Goal: Information Seeking & Learning: Learn about a topic

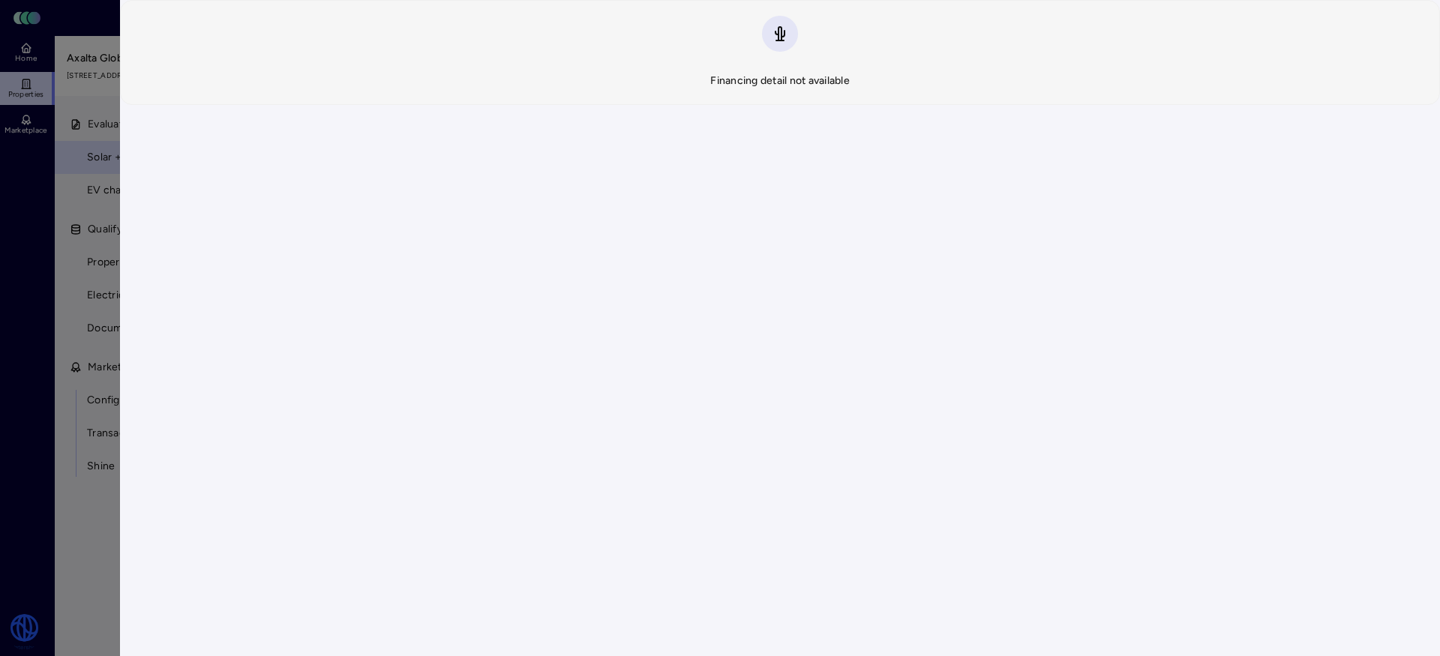
click at [34, 219] on div at bounding box center [720, 328] width 1440 height 656
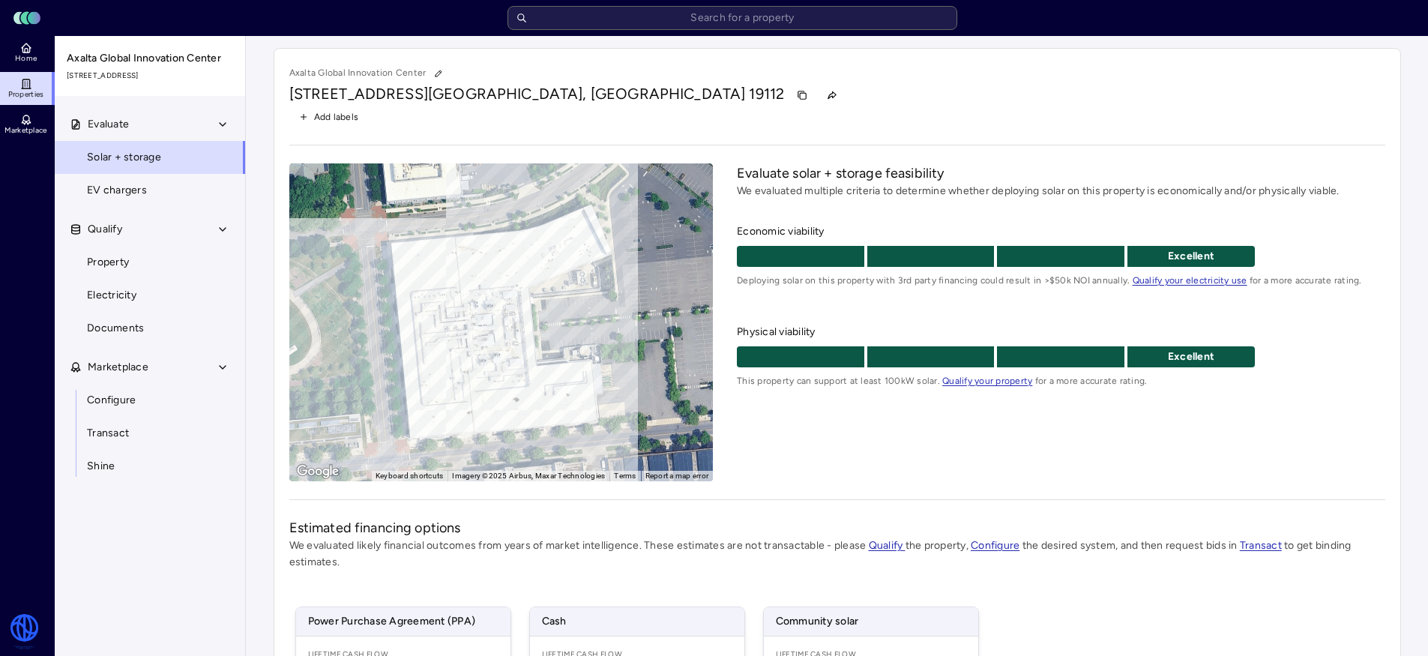
click at [633, 16] on input "text" at bounding box center [733, 18] width 450 height 24
click at [22, 54] on span "Home" at bounding box center [26, 58] width 22 height 9
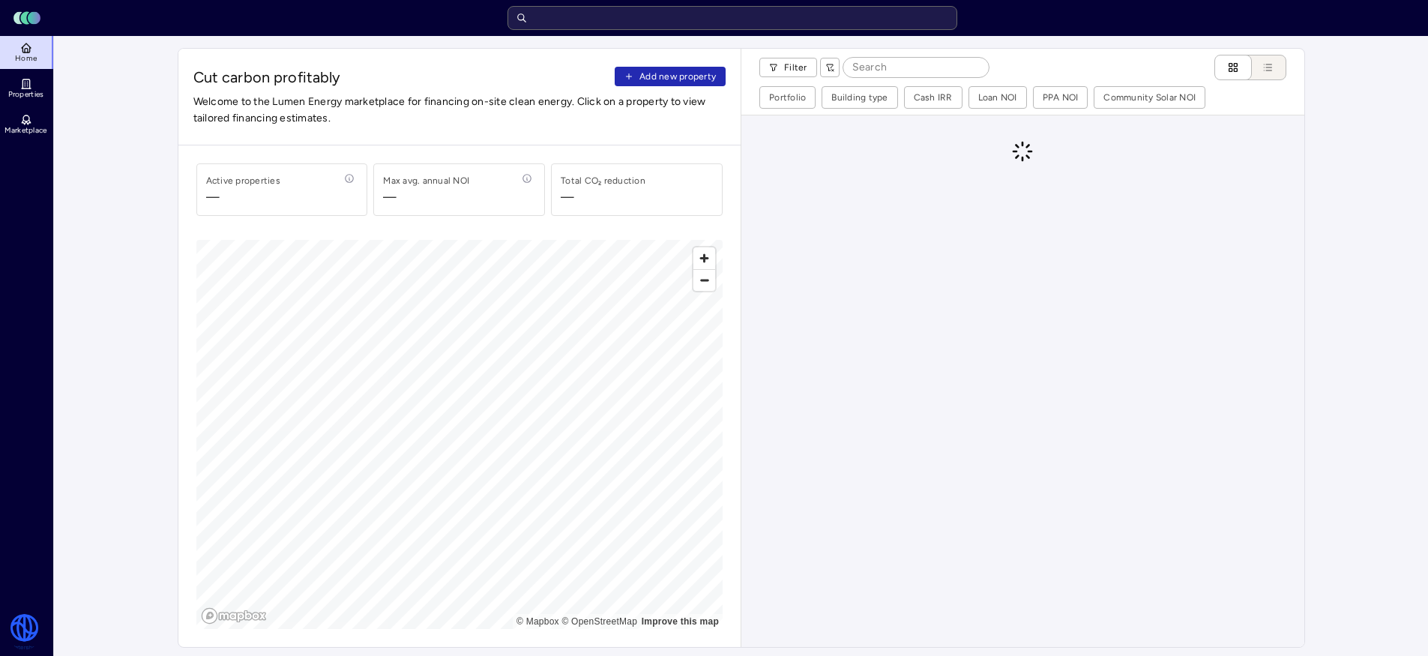
click at [712, 22] on input "text" at bounding box center [733, 18] width 450 height 24
click at [871, 73] on input at bounding box center [916, 67] width 145 height 19
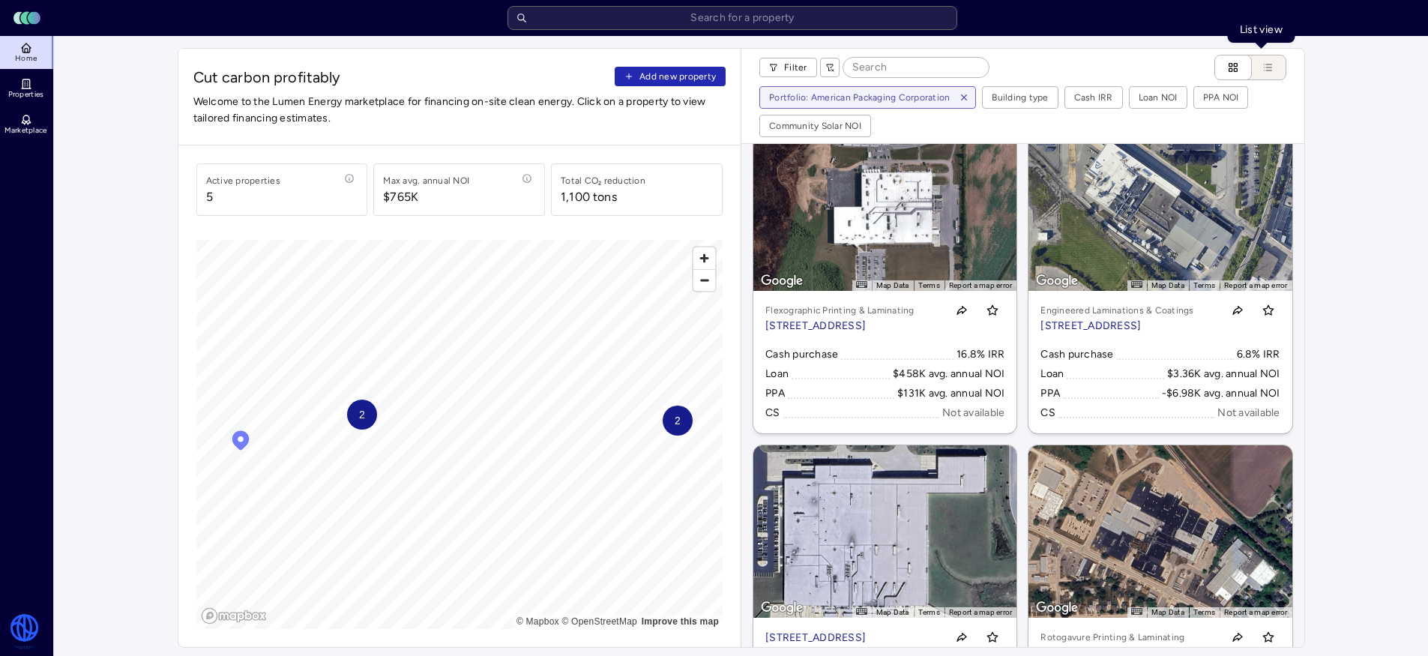
click at [1257, 68] on button "List view" at bounding box center [1261, 67] width 49 height 25
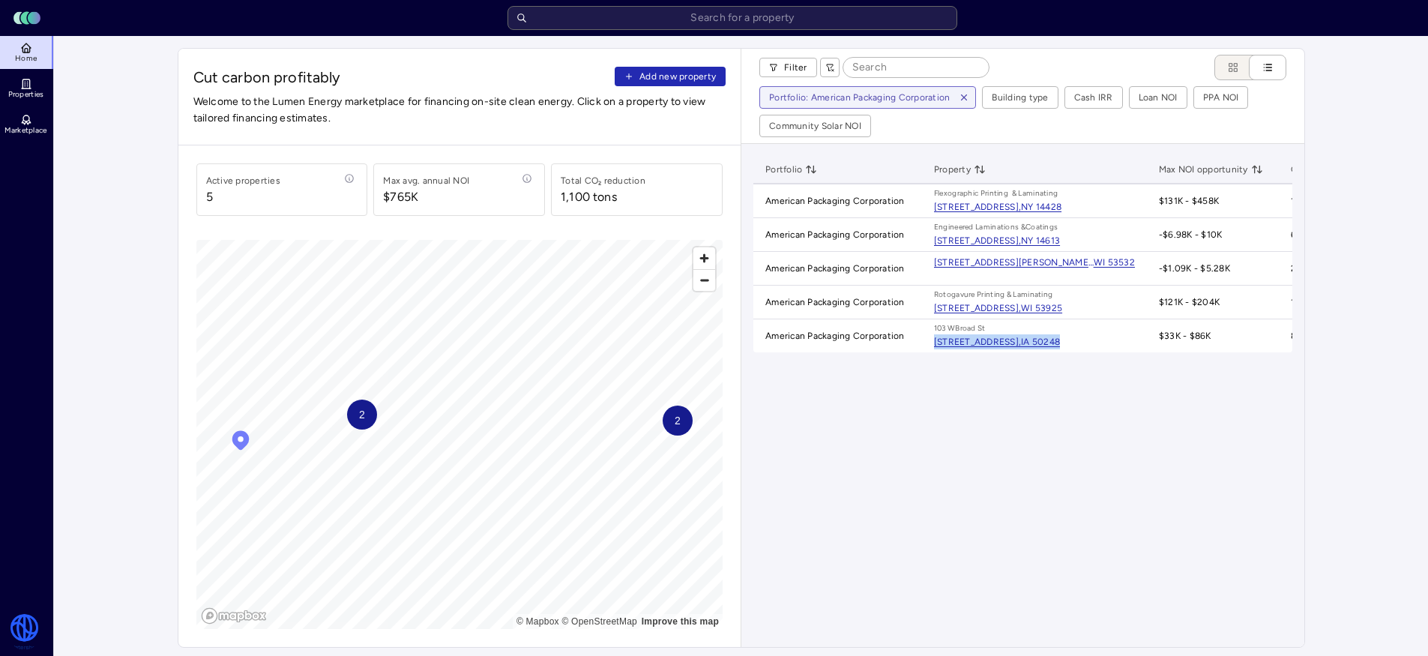
drag, startPoint x: 980, startPoint y: 338, endPoint x: 1248, endPoint y: 28, distance: 410.4
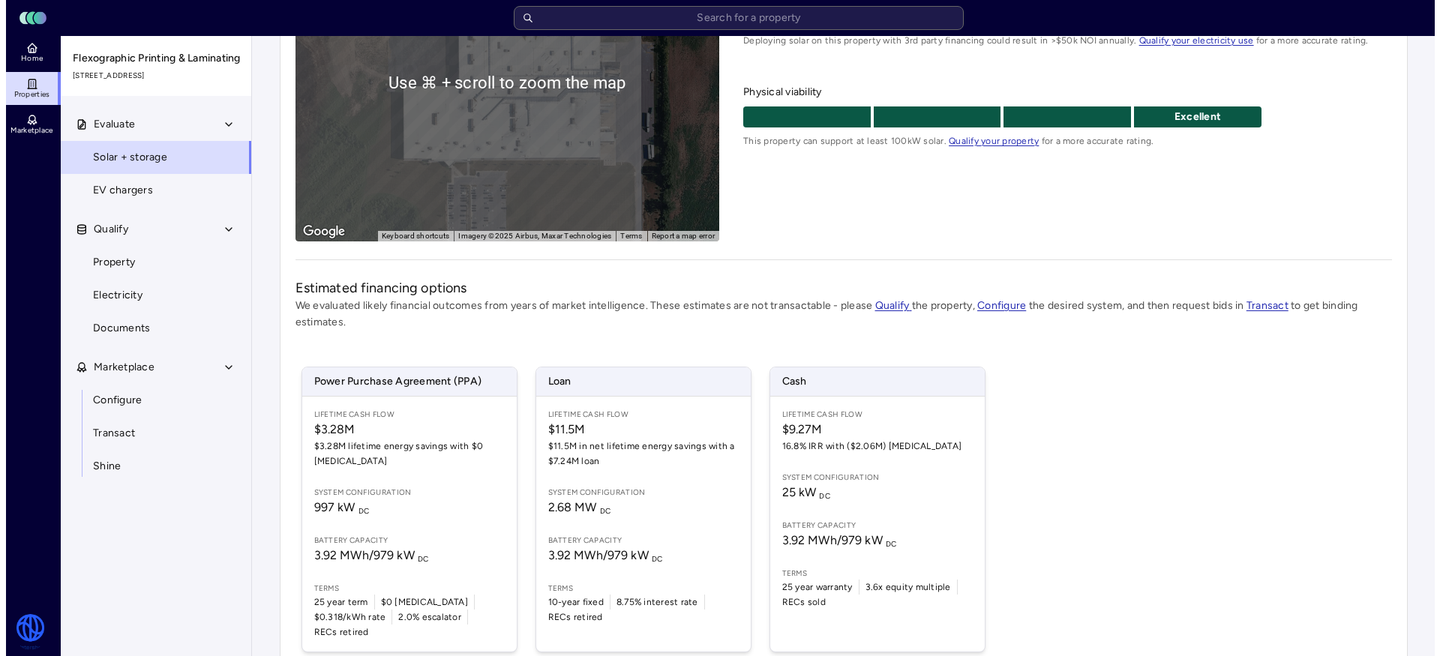
scroll to position [301, 0]
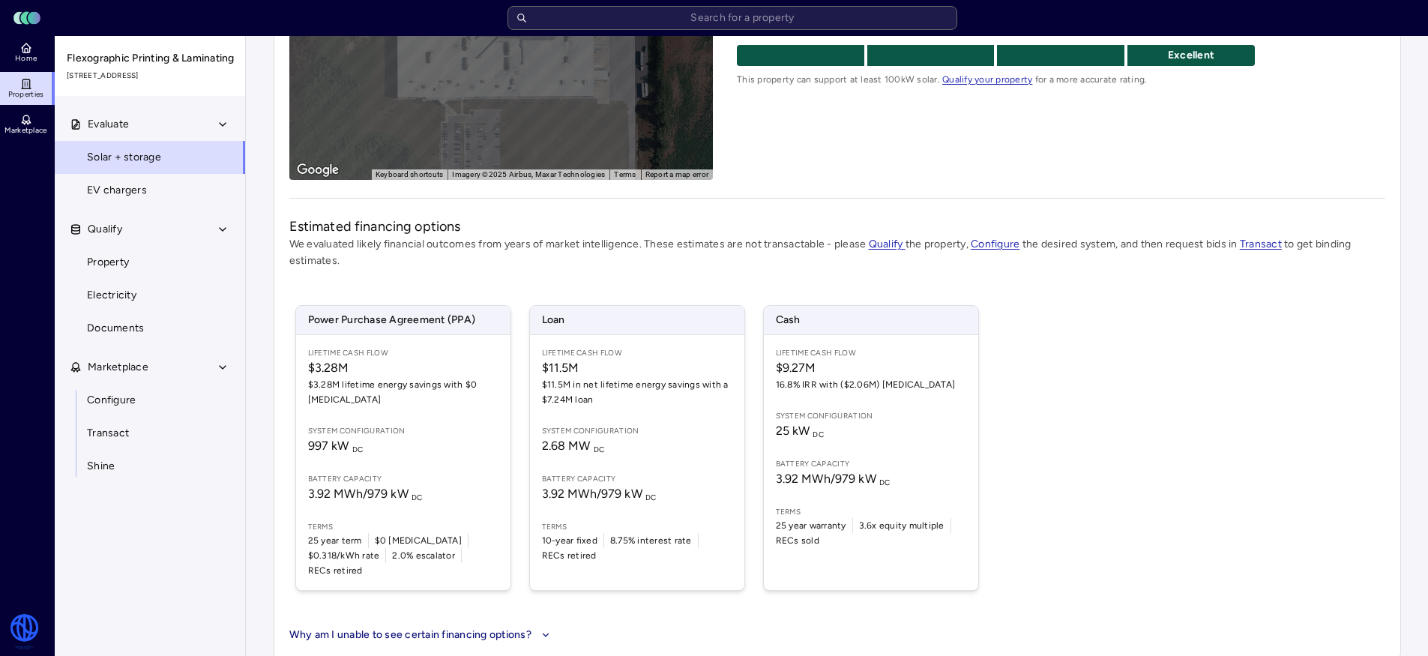
click at [346, 377] on span "$3.28M lifetime energy savings with $0 CapEx" at bounding box center [403, 392] width 190 height 30
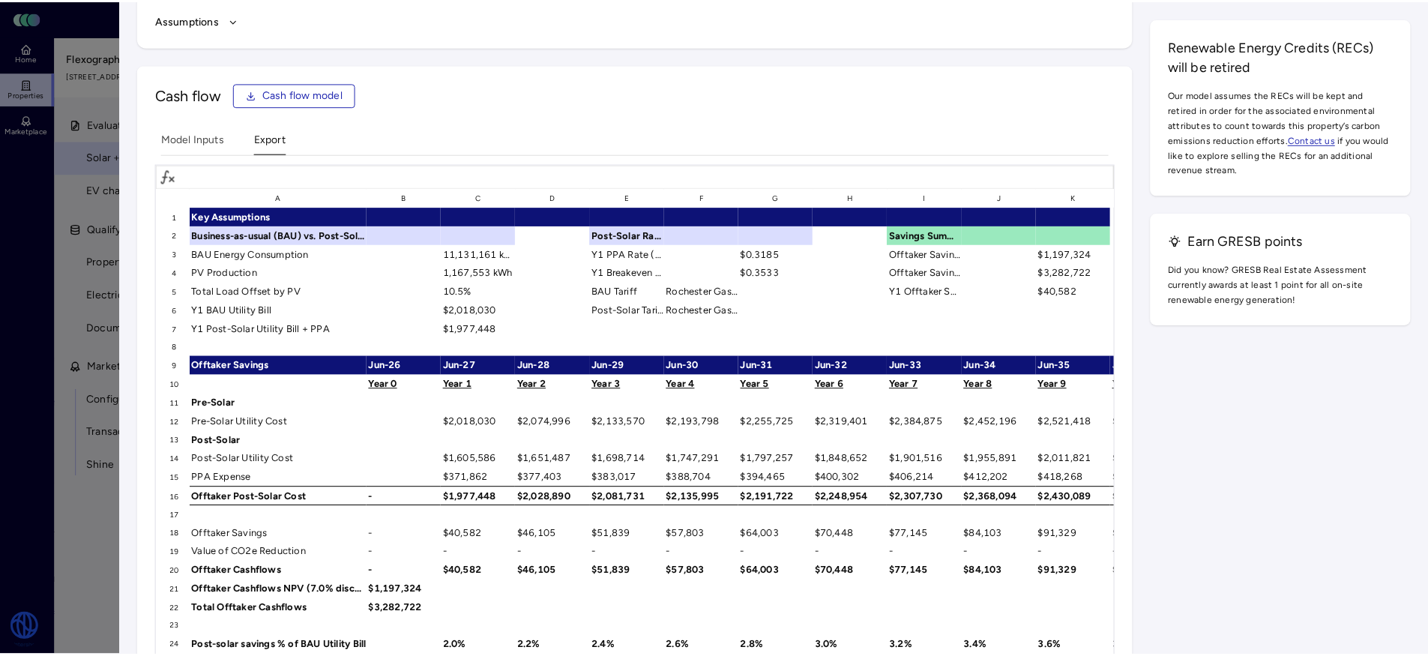
scroll to position [2346, 0]
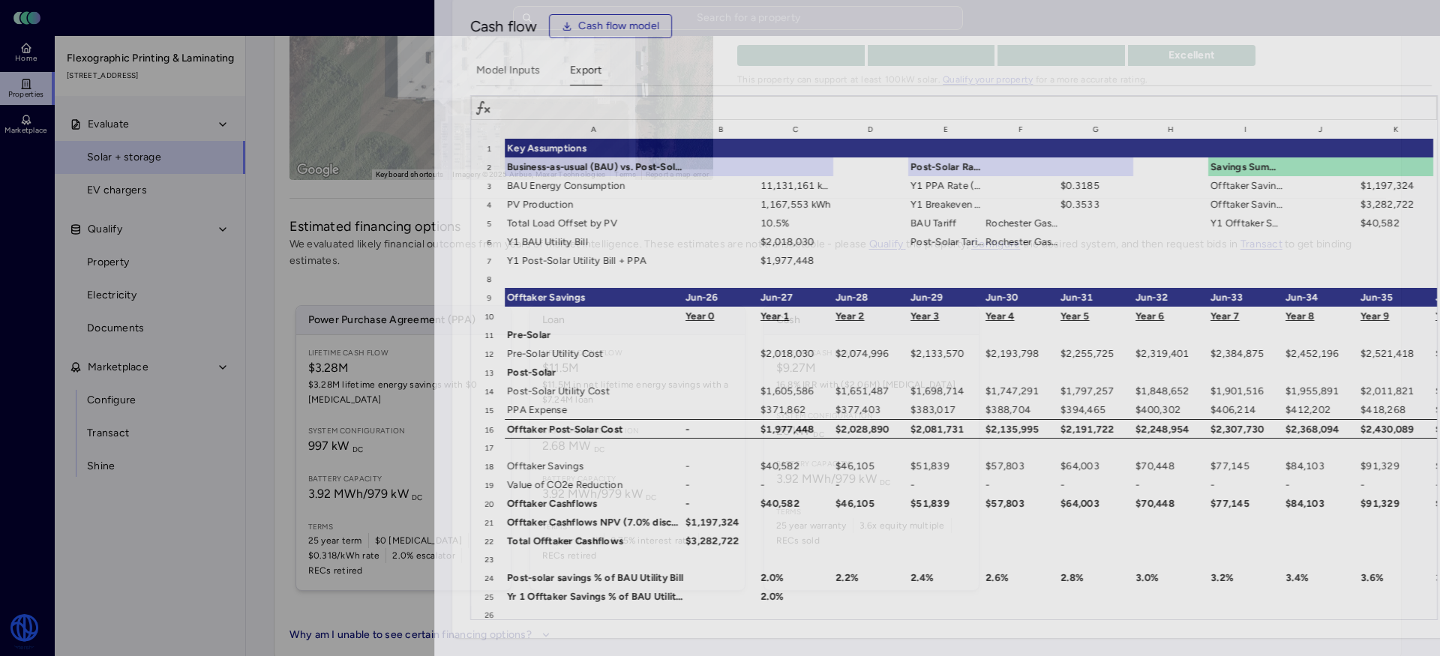
click at [39, 580] on div at bounding box center [720, 328] width 1440 height 656
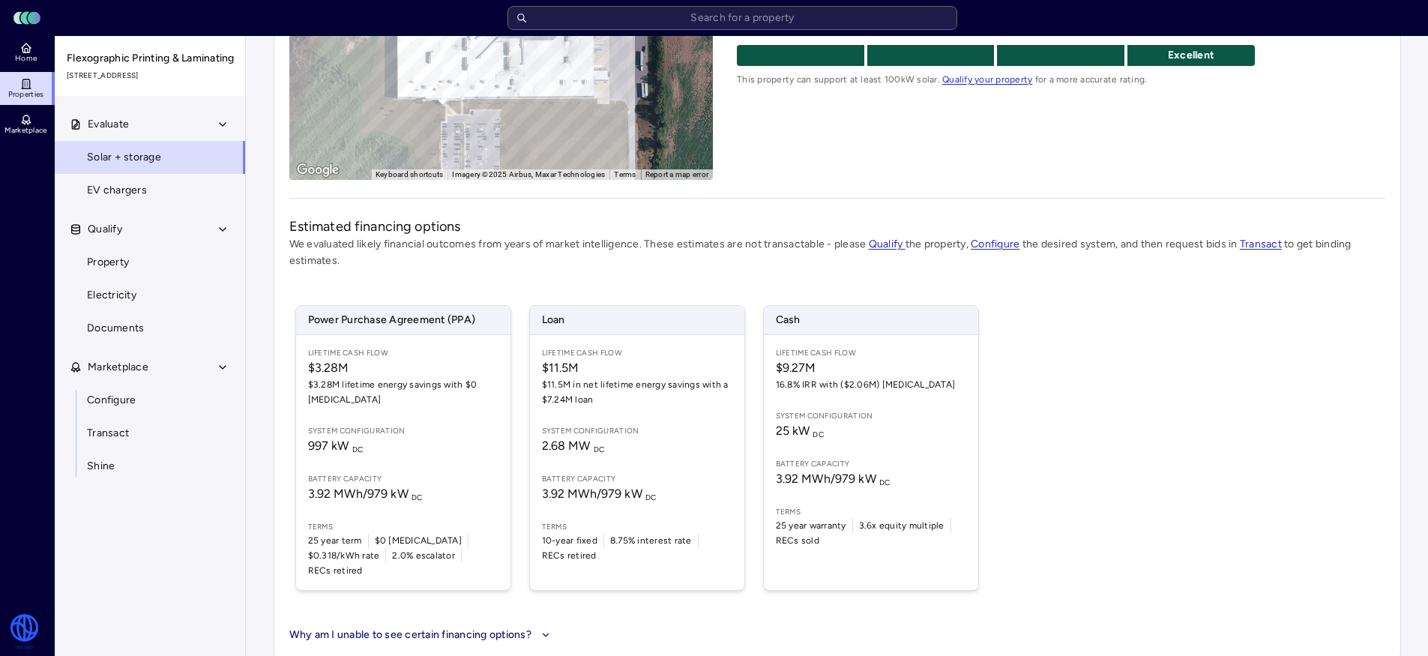
click at [159, 417] on link "Configure" at bounding box center [150, 400] width 192 height 33
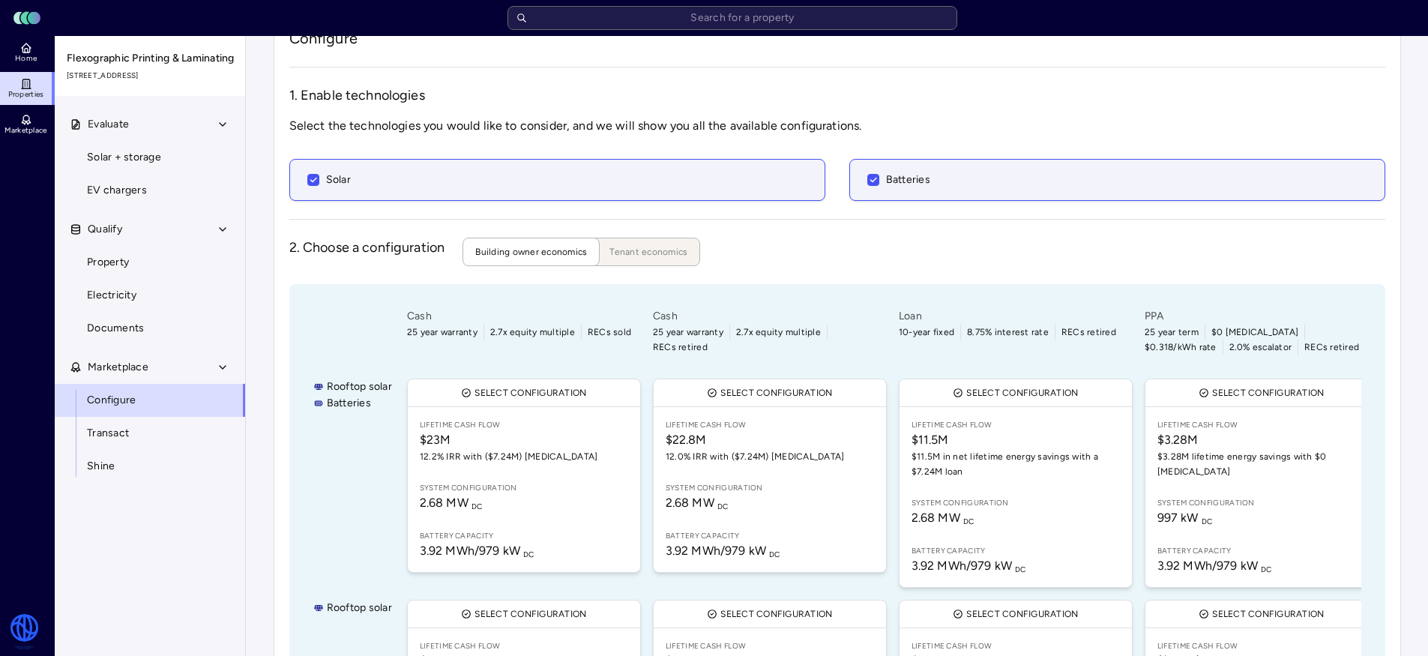
scroll to position [51, 0]
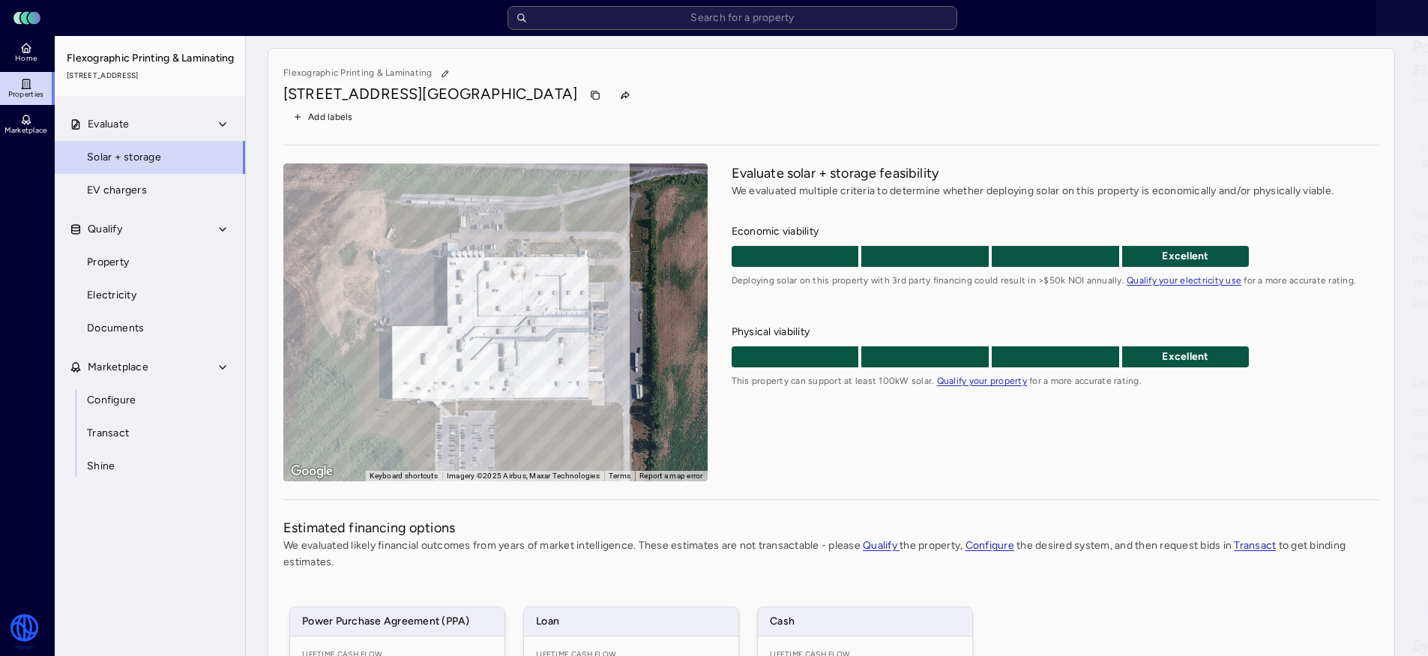
scroll to position [301, 0]
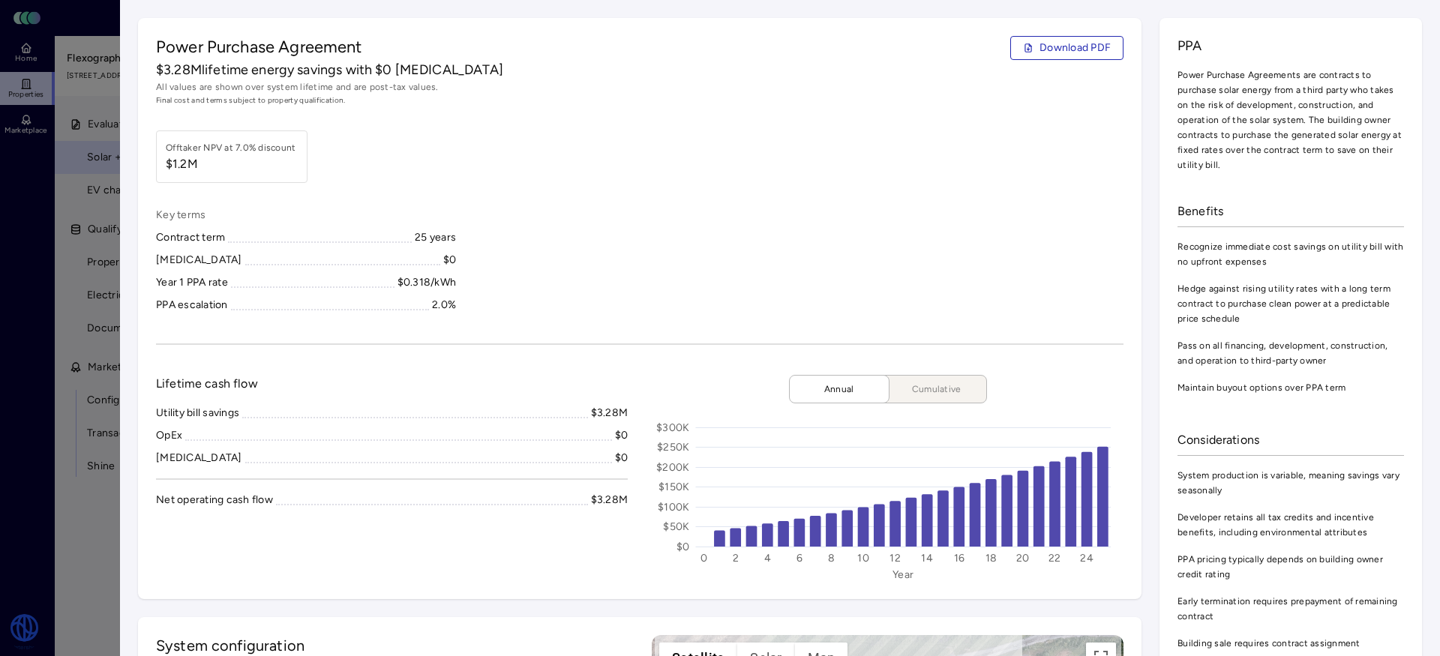
click at [73, 503] on div at bounding box center [720, 328] width 1440 height 656
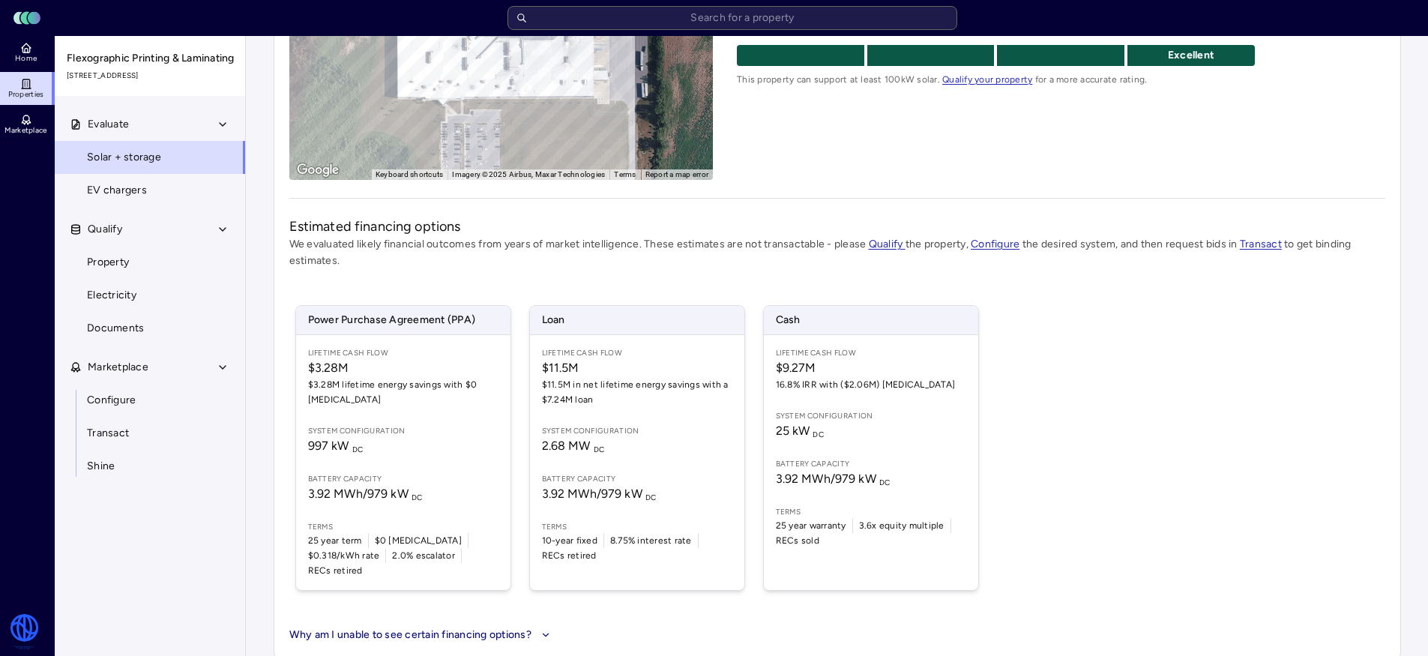
click at [436, 436] on span "System configuration" at bounding box center [403, 431] width 190 height 12
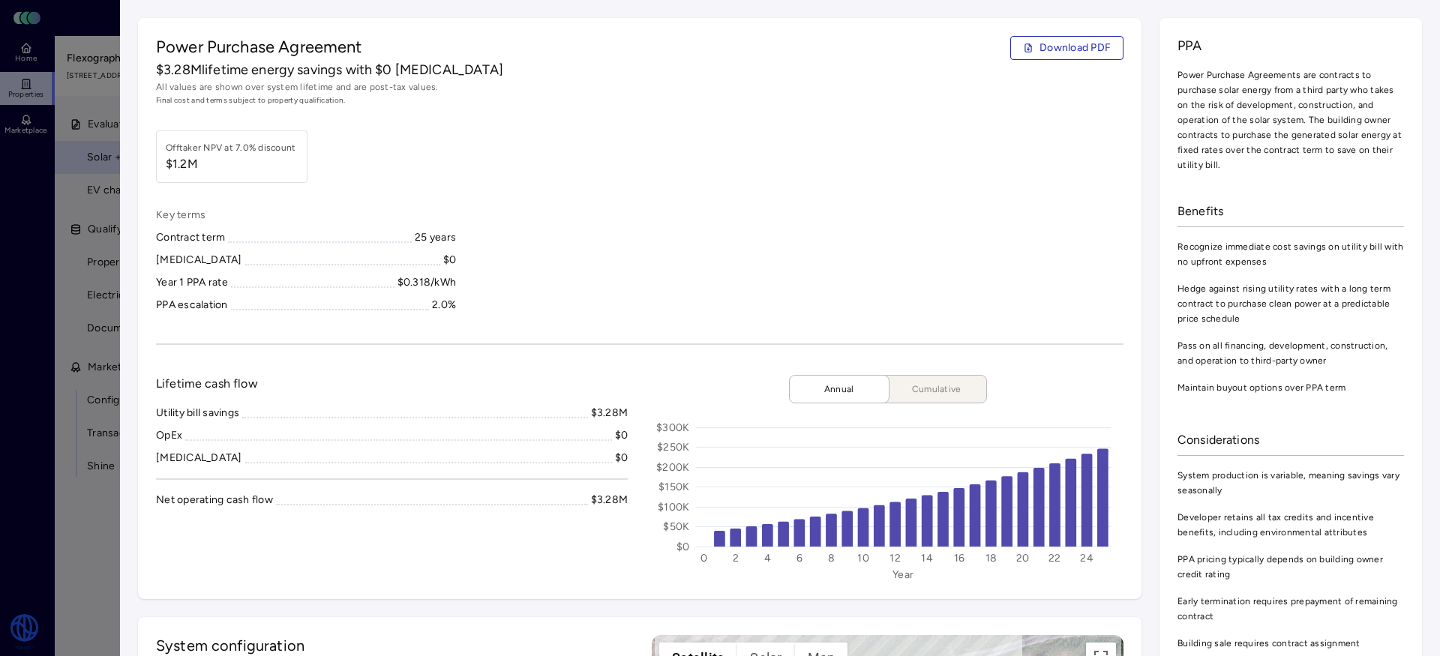
click at [54, 498] on div at bounding box center [720, 328] width 1440 height 656
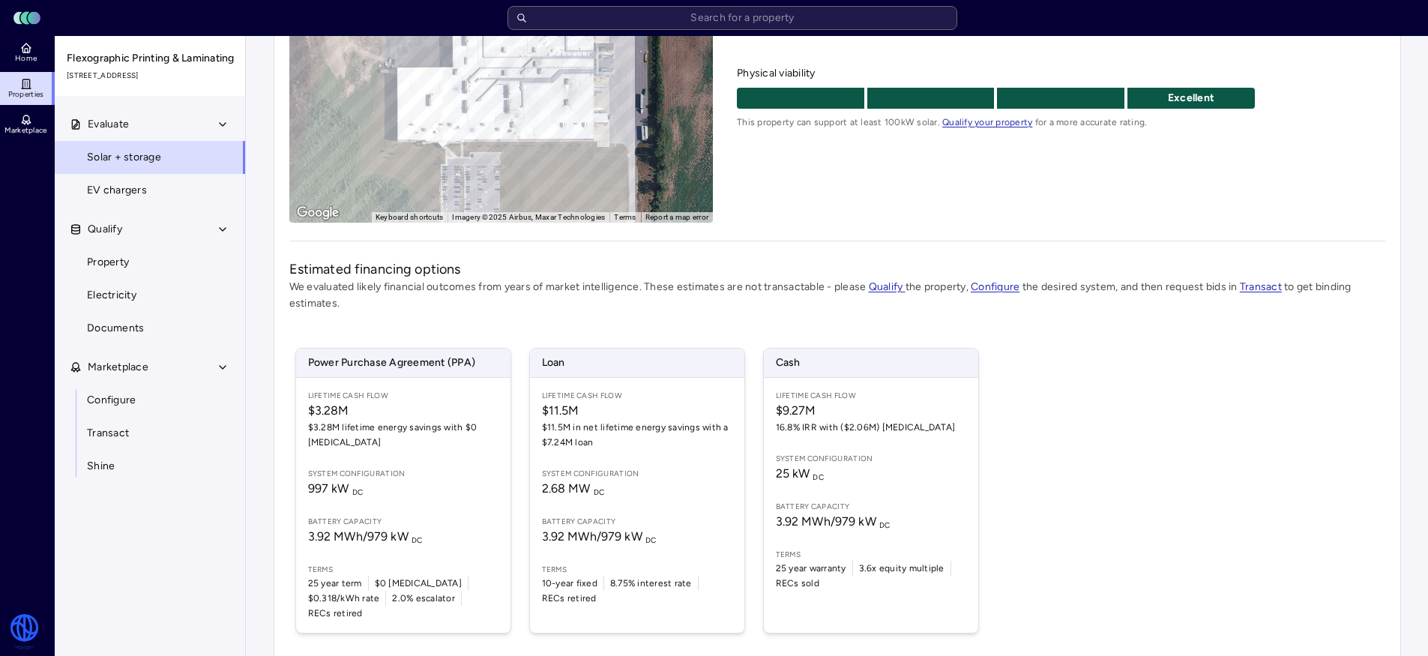
scroll to position [301, 0]
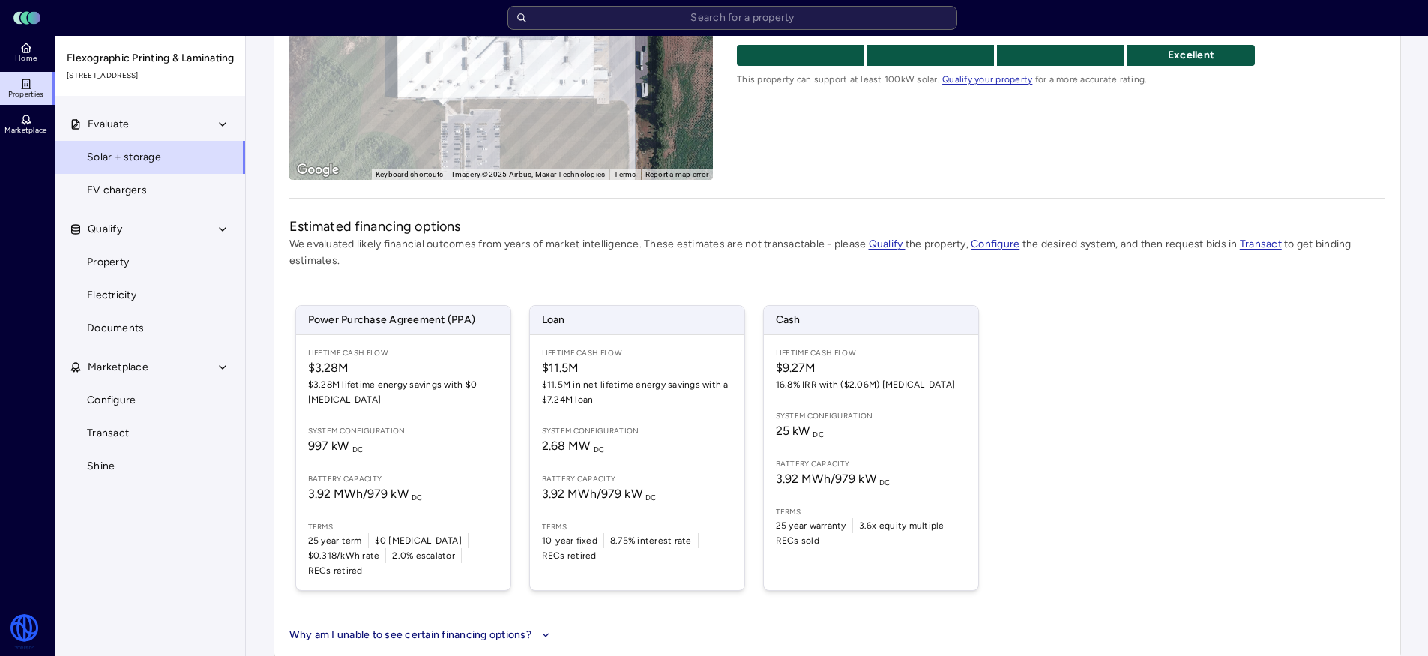
click at [145, 413] on link "Configure" at bounding box center [150, 400] width 192 height 33
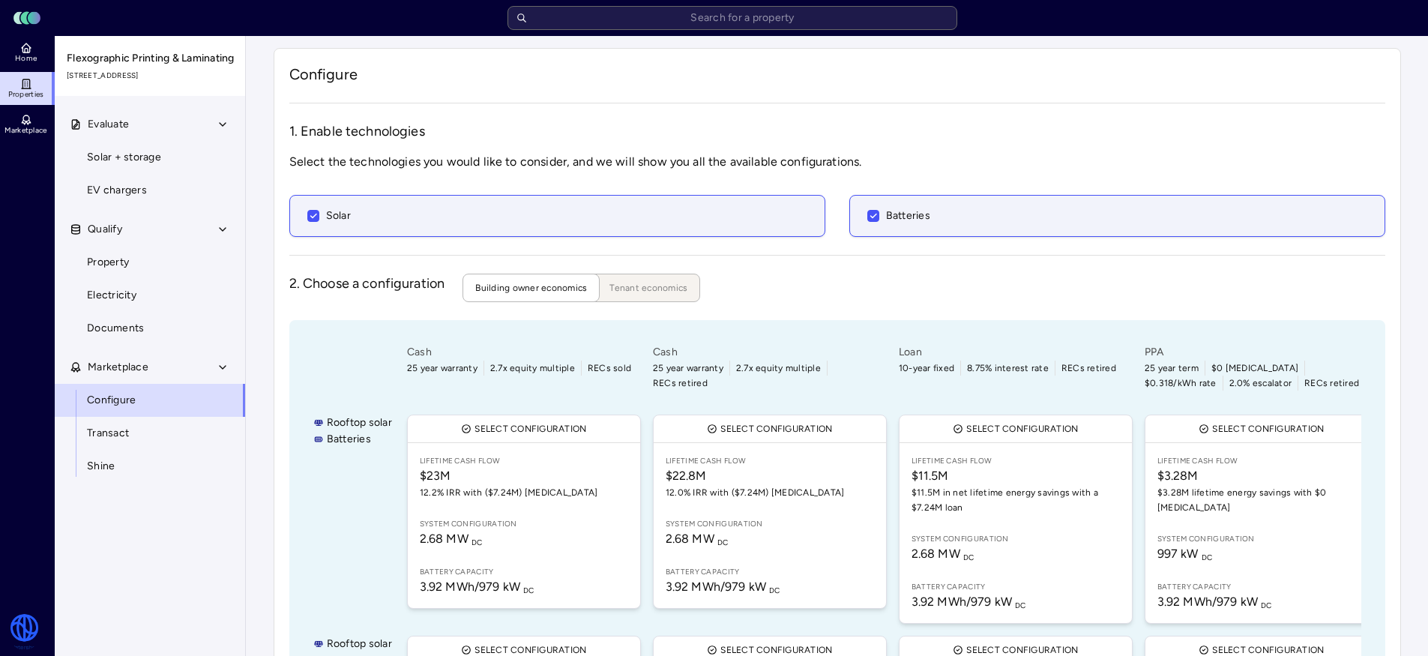
click at [482, 538] on sub "DC" at bounding box center [477, 543] width 11 height 10
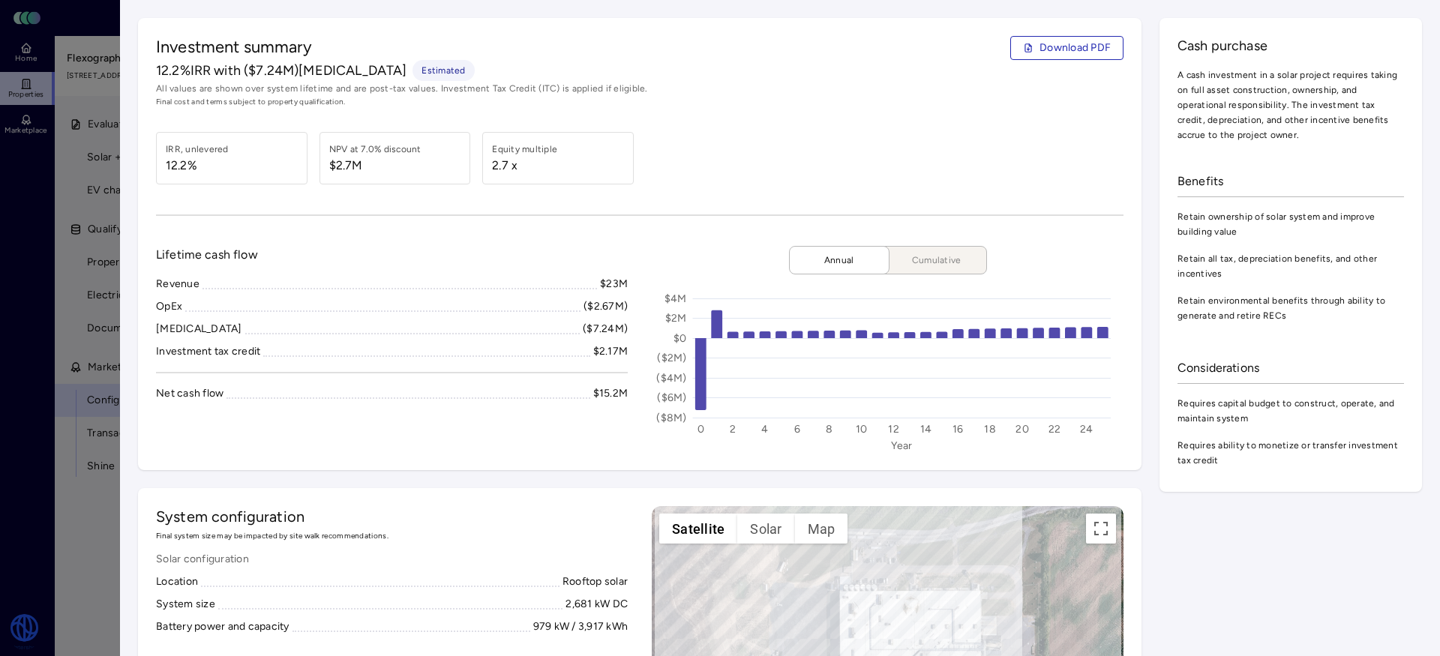
click at [13, 545] on div at bounding box center [720, 328] width 1440 height 656
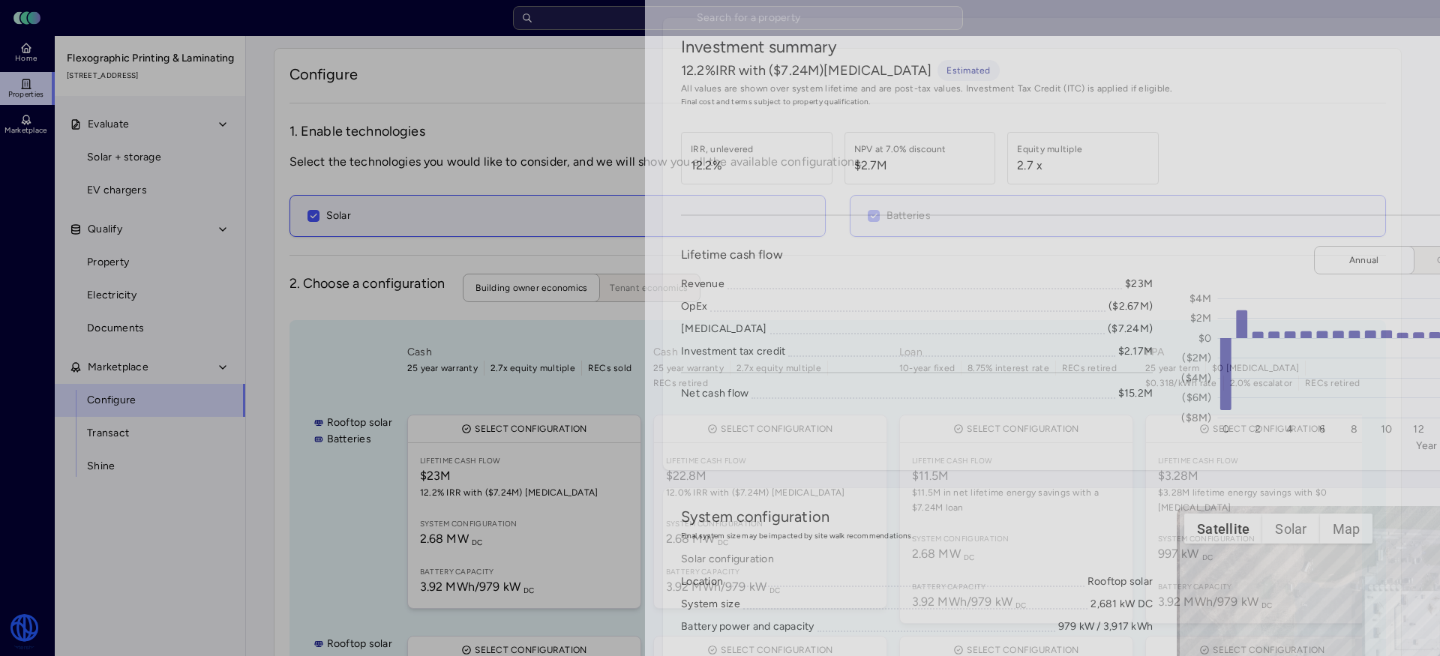
click at [2, 393] on div at bounding box center [720, 328] width 1440 height 656
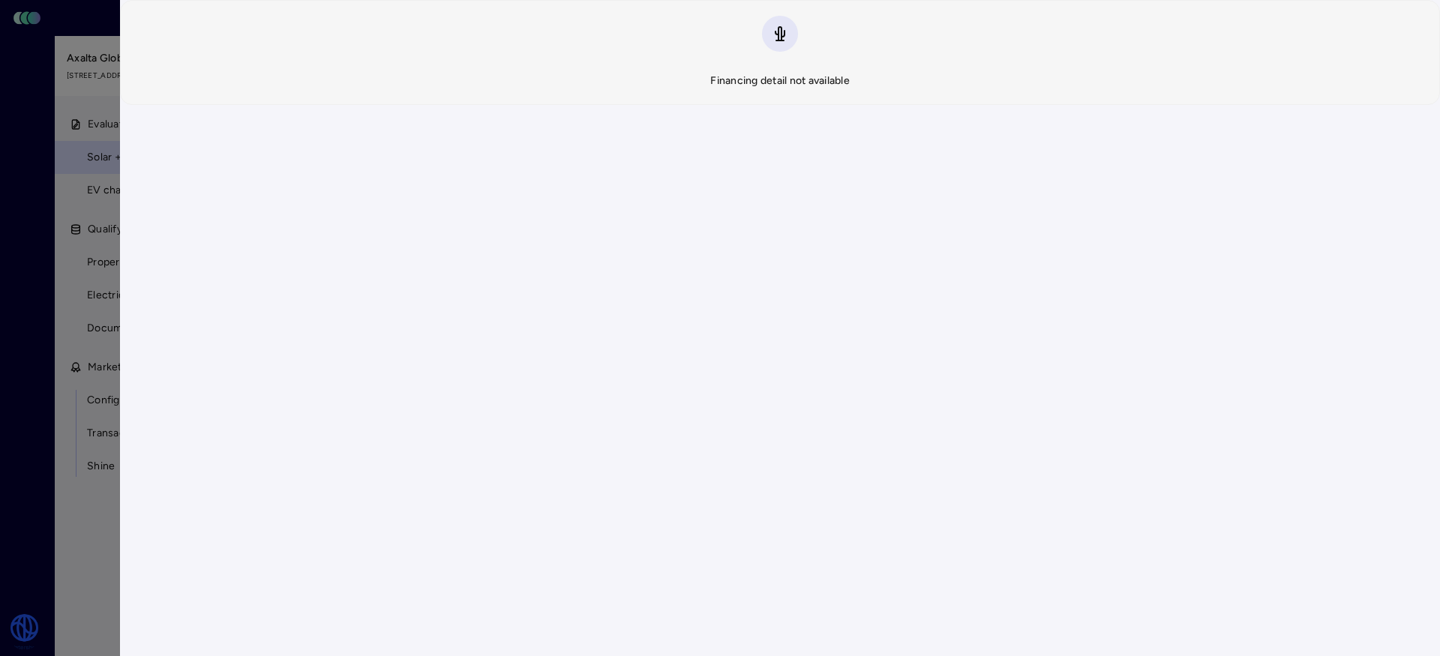
click at [2, 277] on div at bounding box center [720, 328] width 1440 height 656
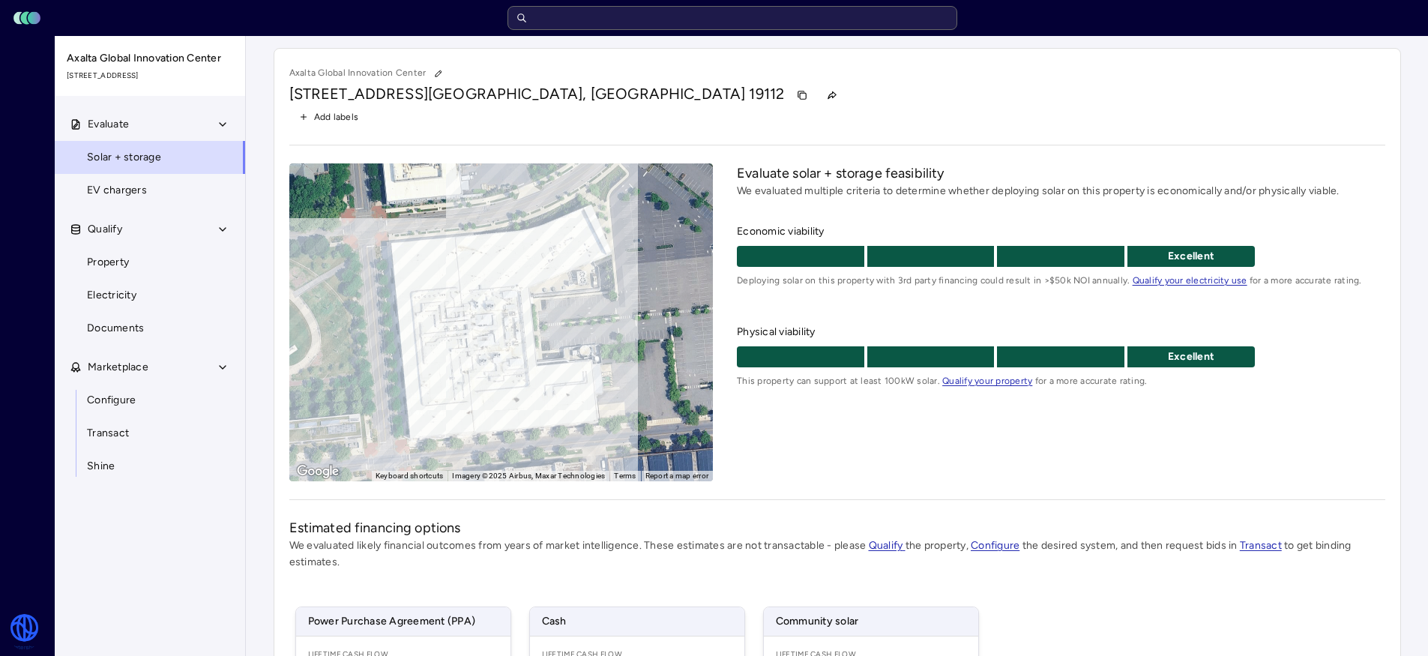
click at [761, 25] on input "text" at bounding box center [733, 18] width 450 height 24
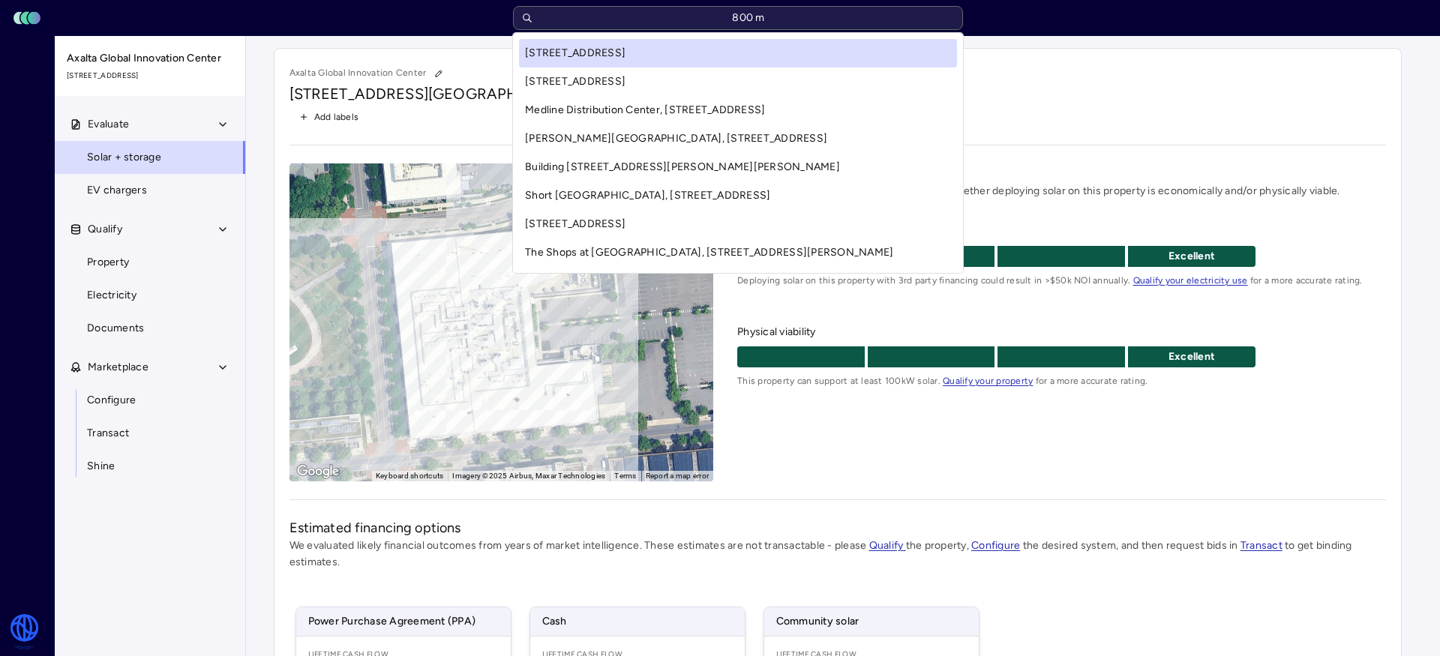
type input "800 me"
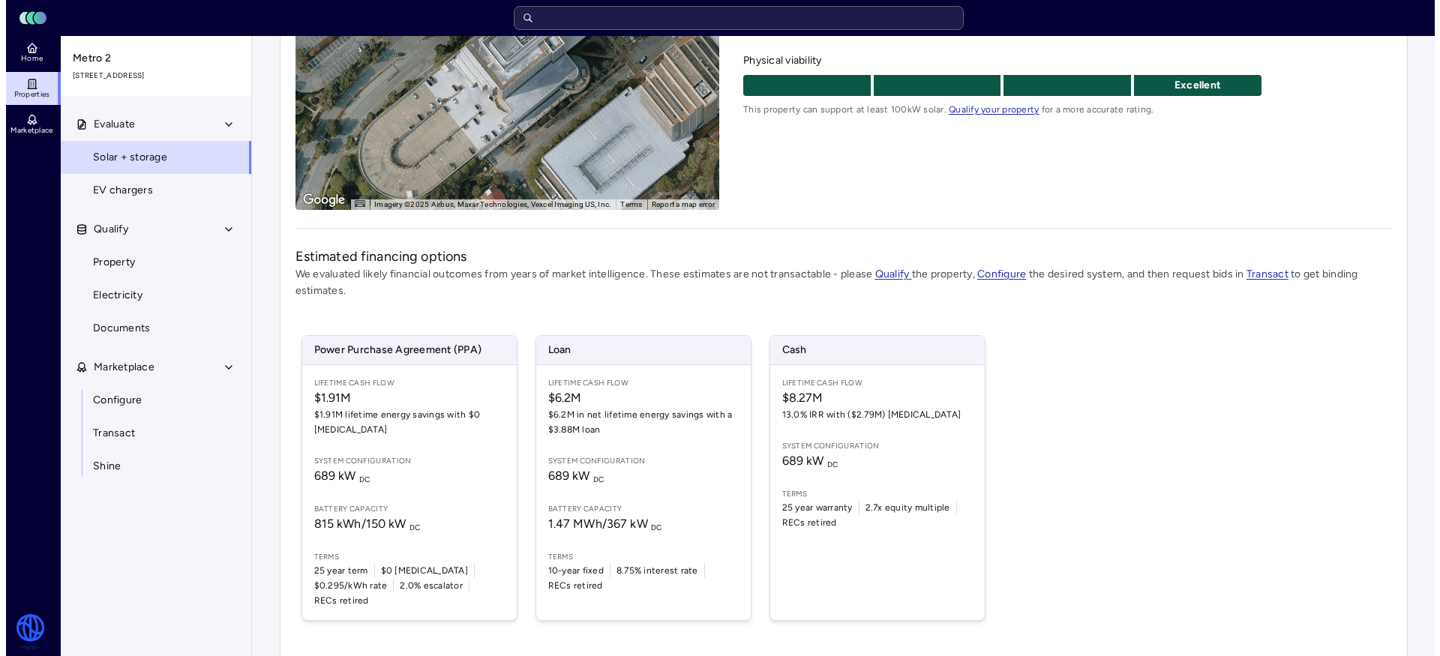
scroll to position [287, 0]
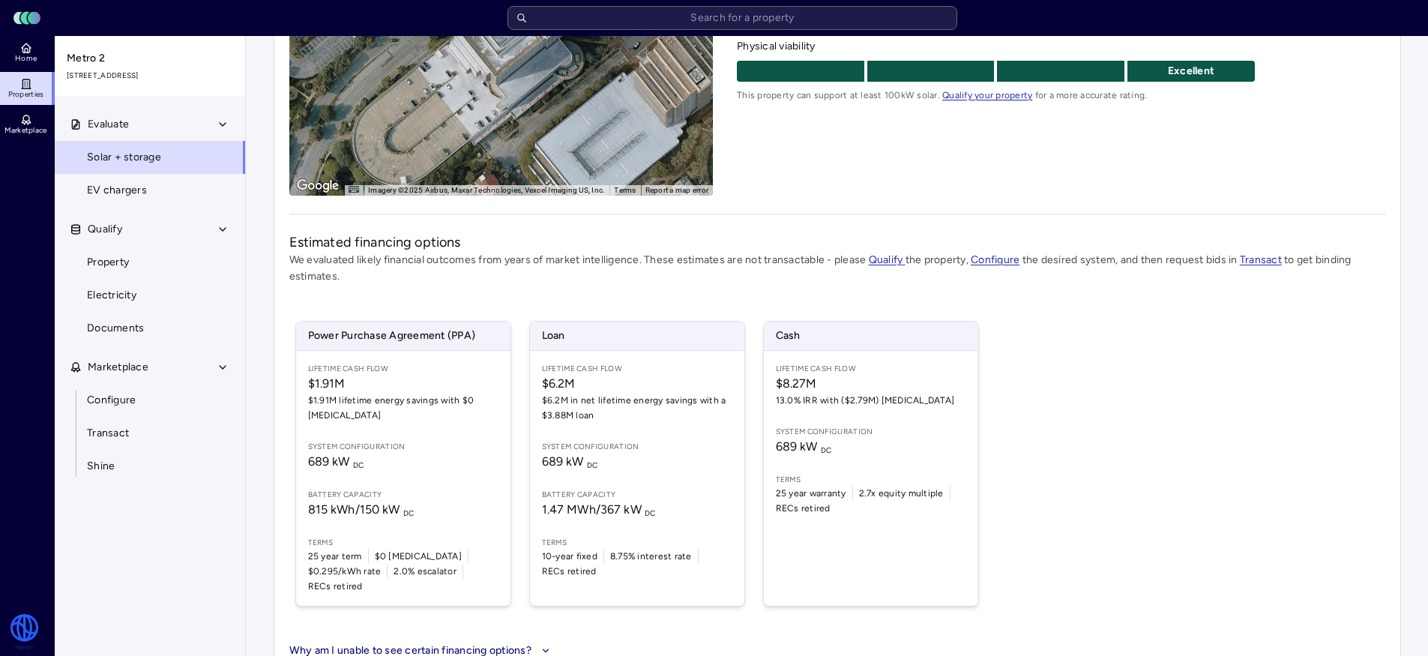
click at [928, 466] on div "Lifetime Cash Flow $8.27M 13.0% IRR with ($2.79M) CapEx System configuration 68…" at bounding box center [871, 478] width 214 height 255
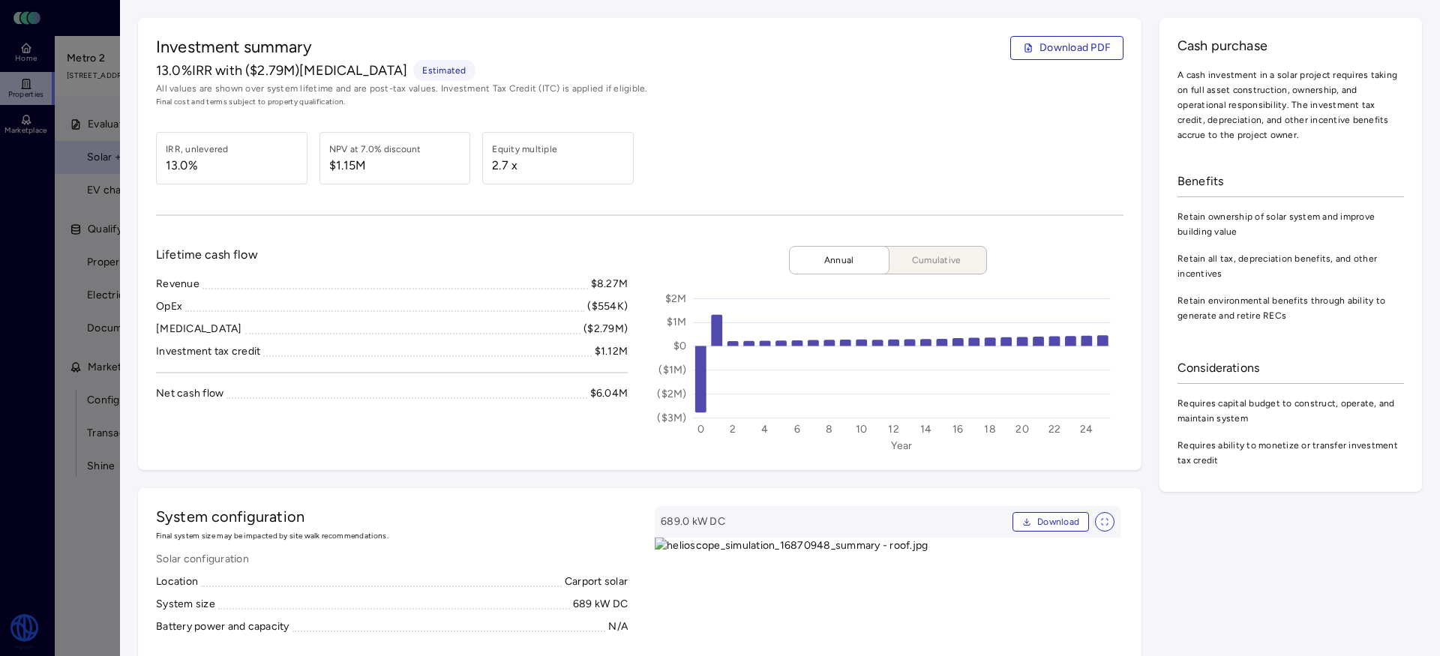
click at [41, 472] on div at bounding box center [720, 328] width 1440 height 656
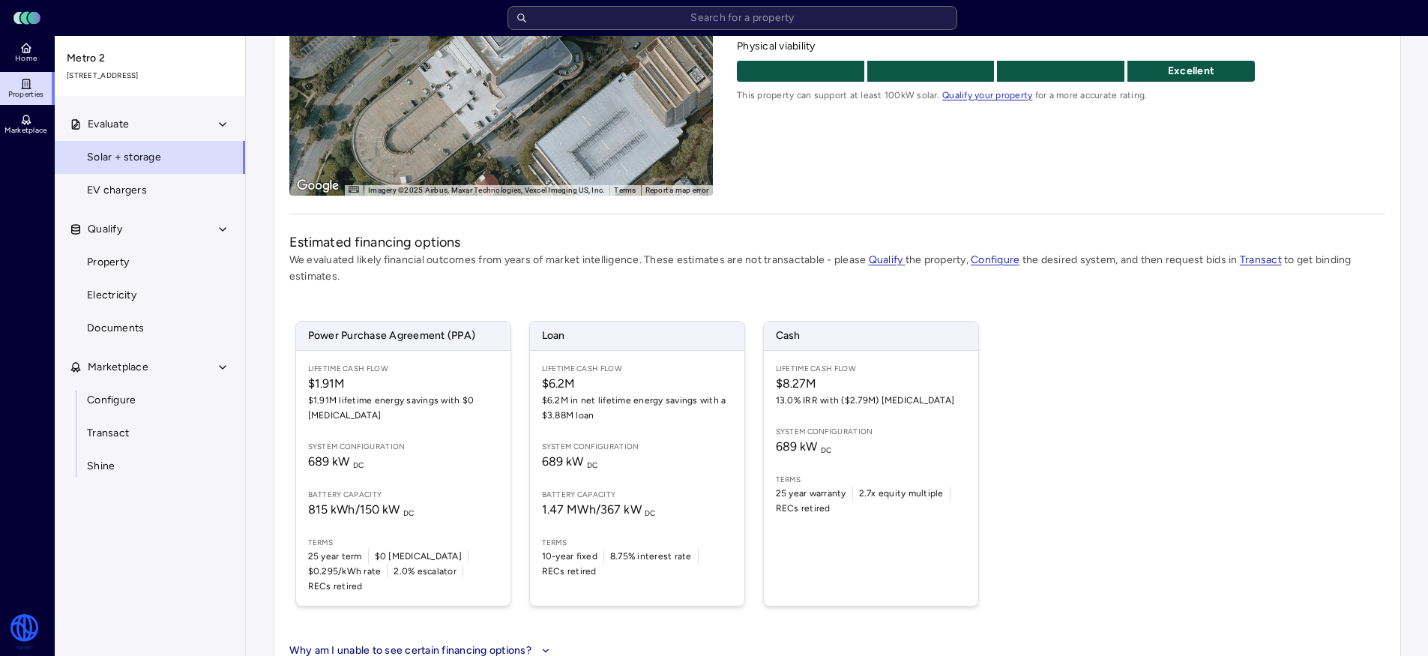
click at [592, 449] on span "System configuration" at bounding box center [637, 447] width 190 height 12
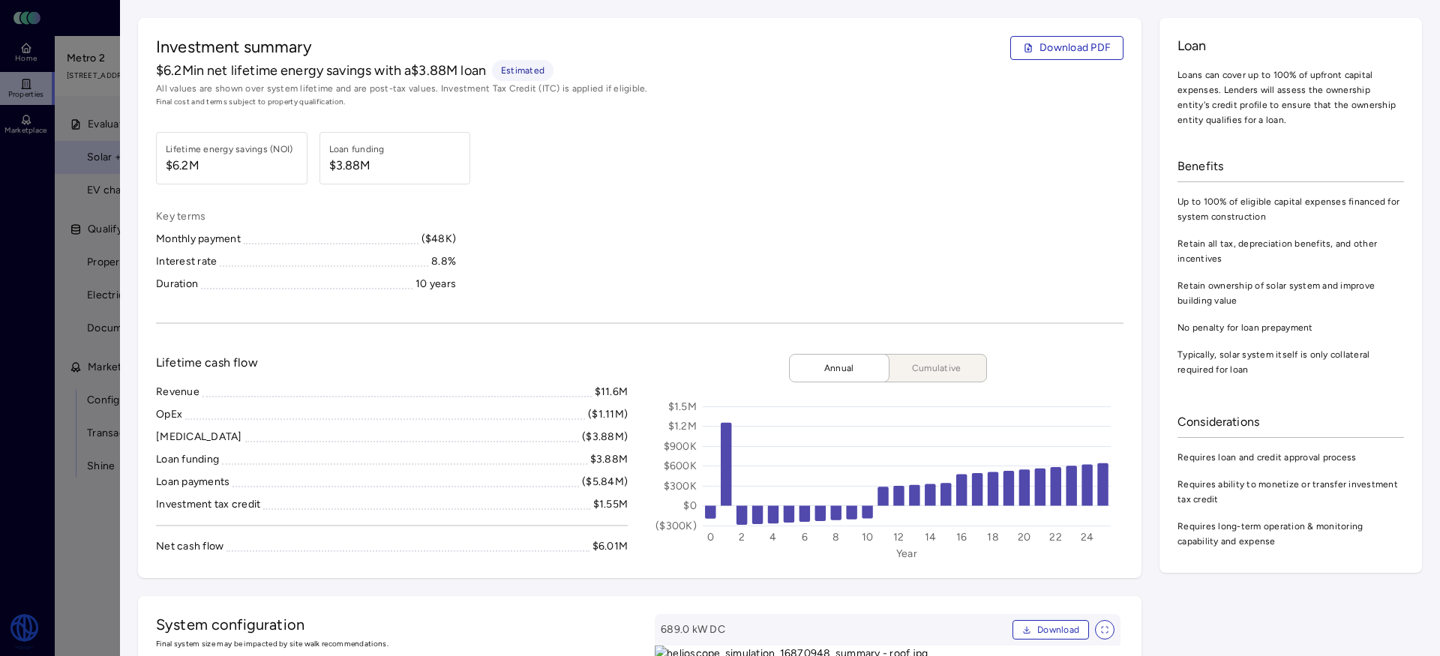
click at [45, 446] on div at bounding box center [720, 328] width 1440 height 656
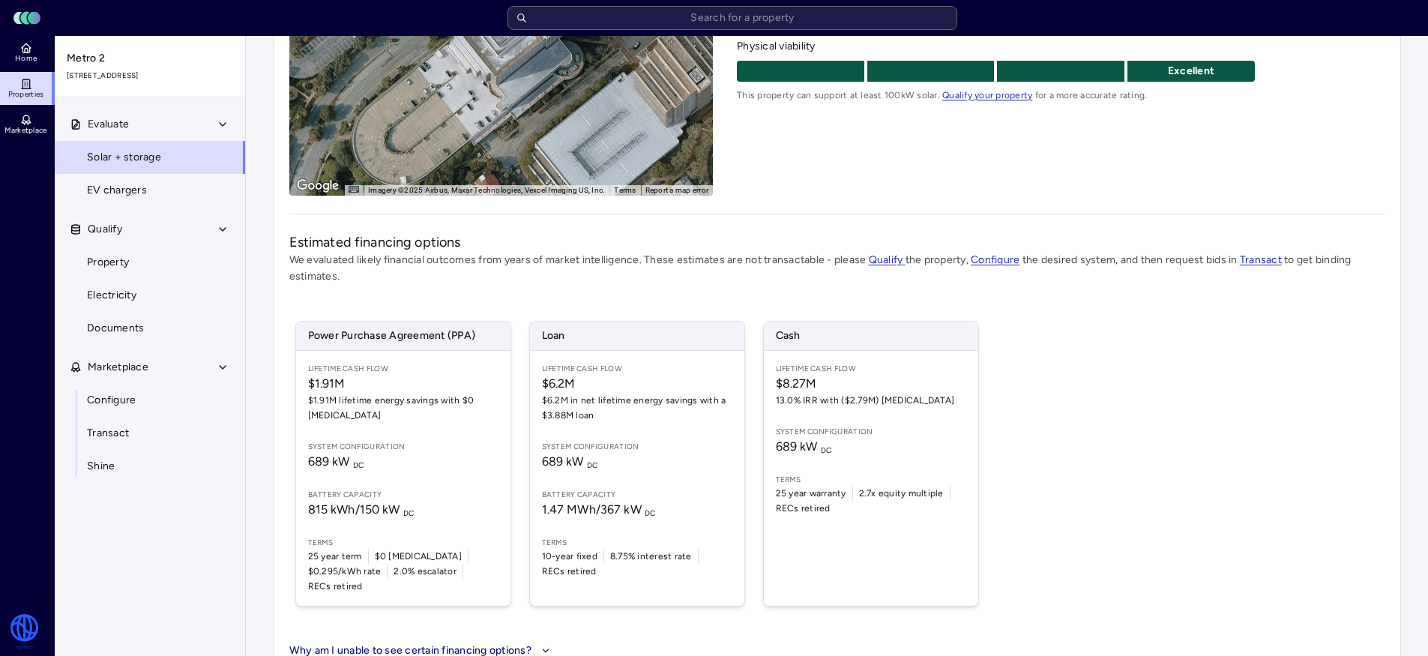
click at [643, 490] on span "Battery capacity" at bounding box center [637, 495] width 190 height 12
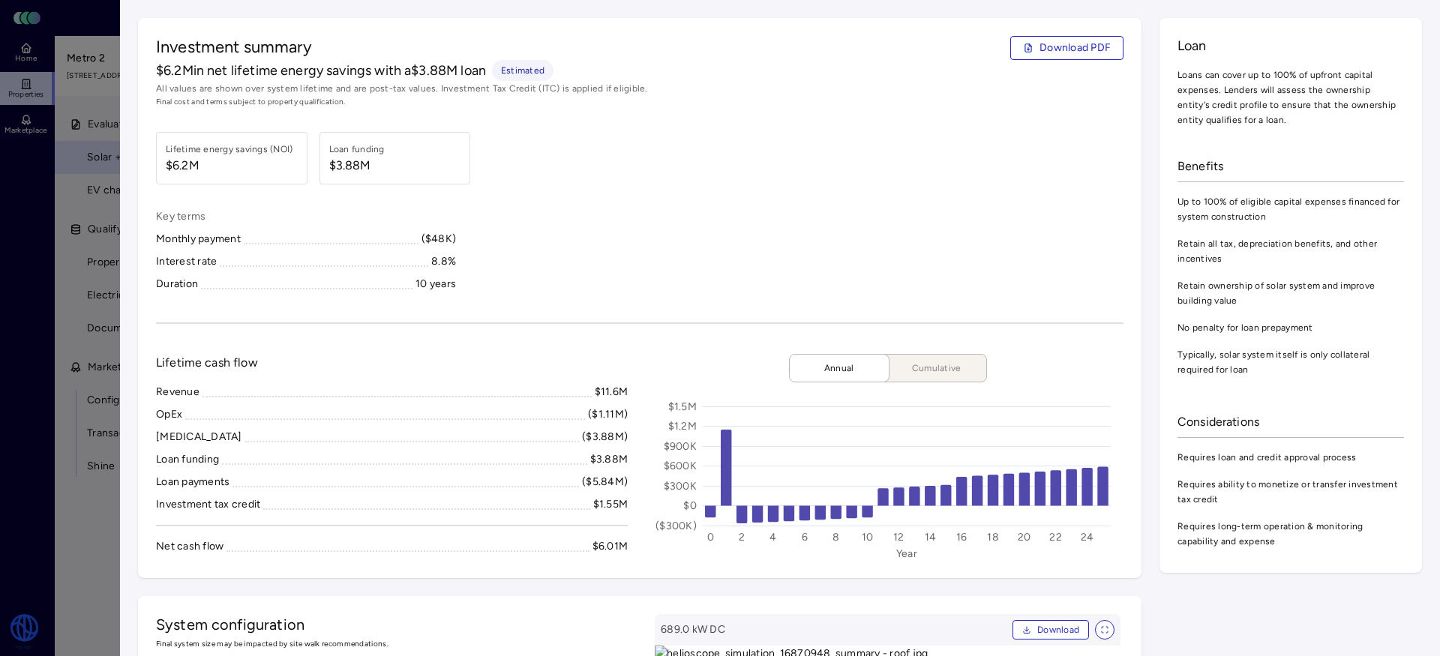
click at [10, 395] on div at bounding box center [720, 328] width 1440 height 656
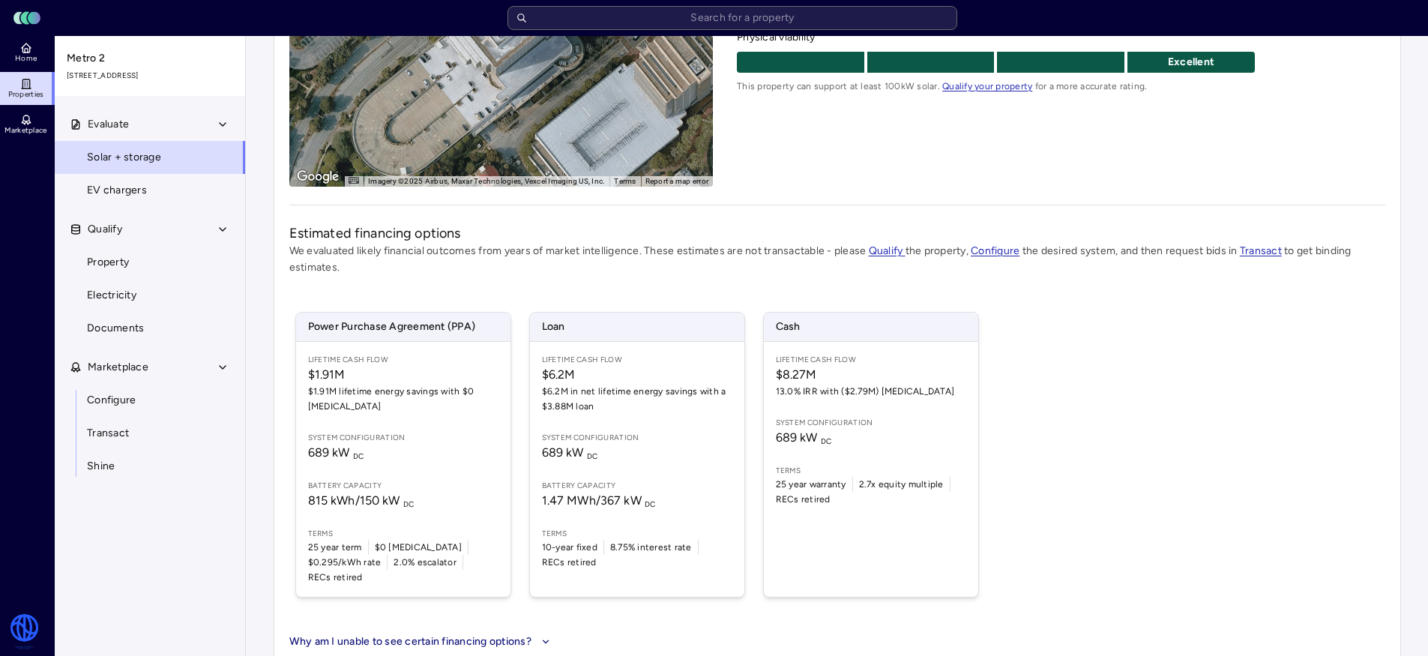
scroll to position [303, 0]
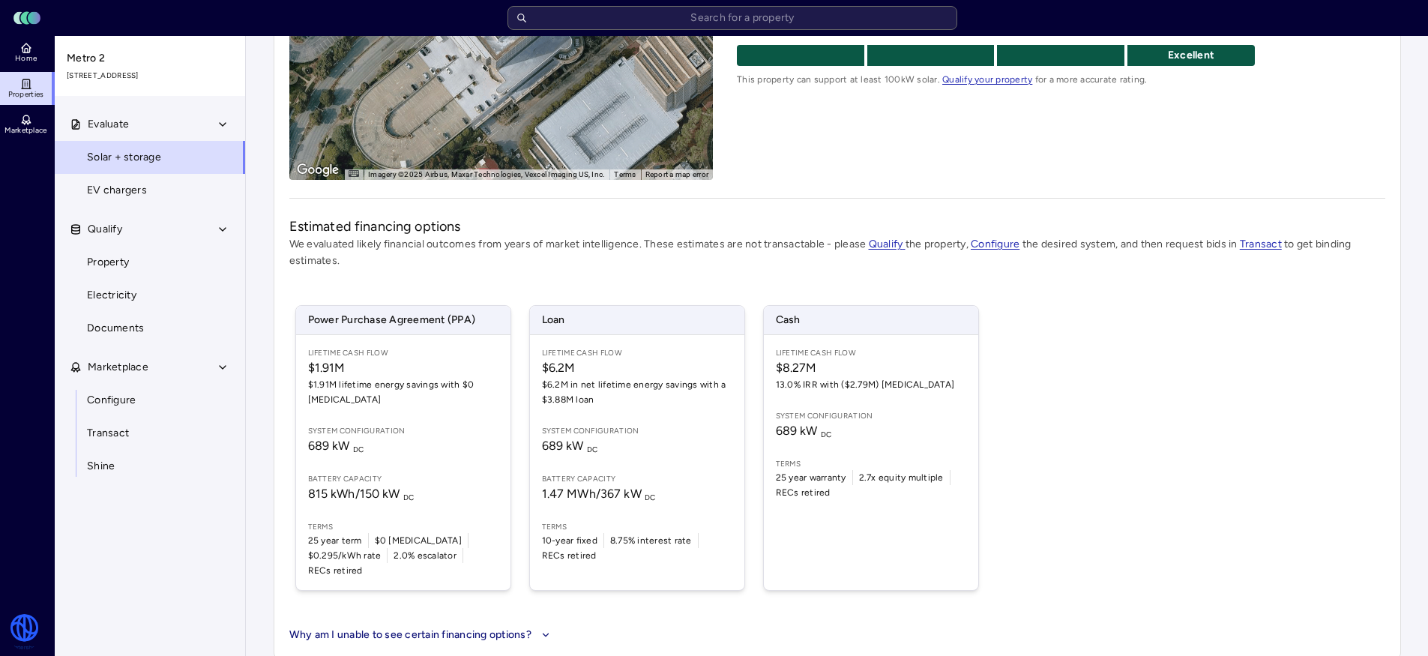
click at [149, 410] on link "Configure" at bounding box center [150, 400] width 192 height 33
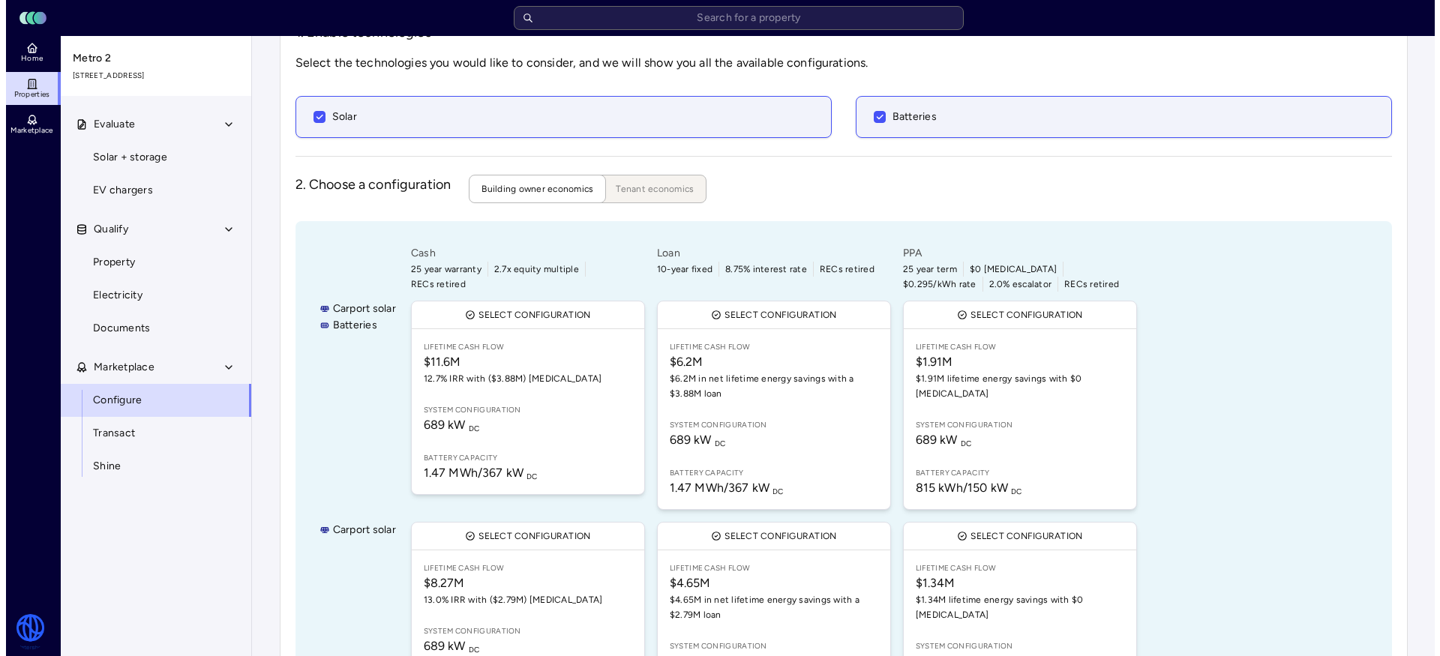
scroll to position [181, 0]
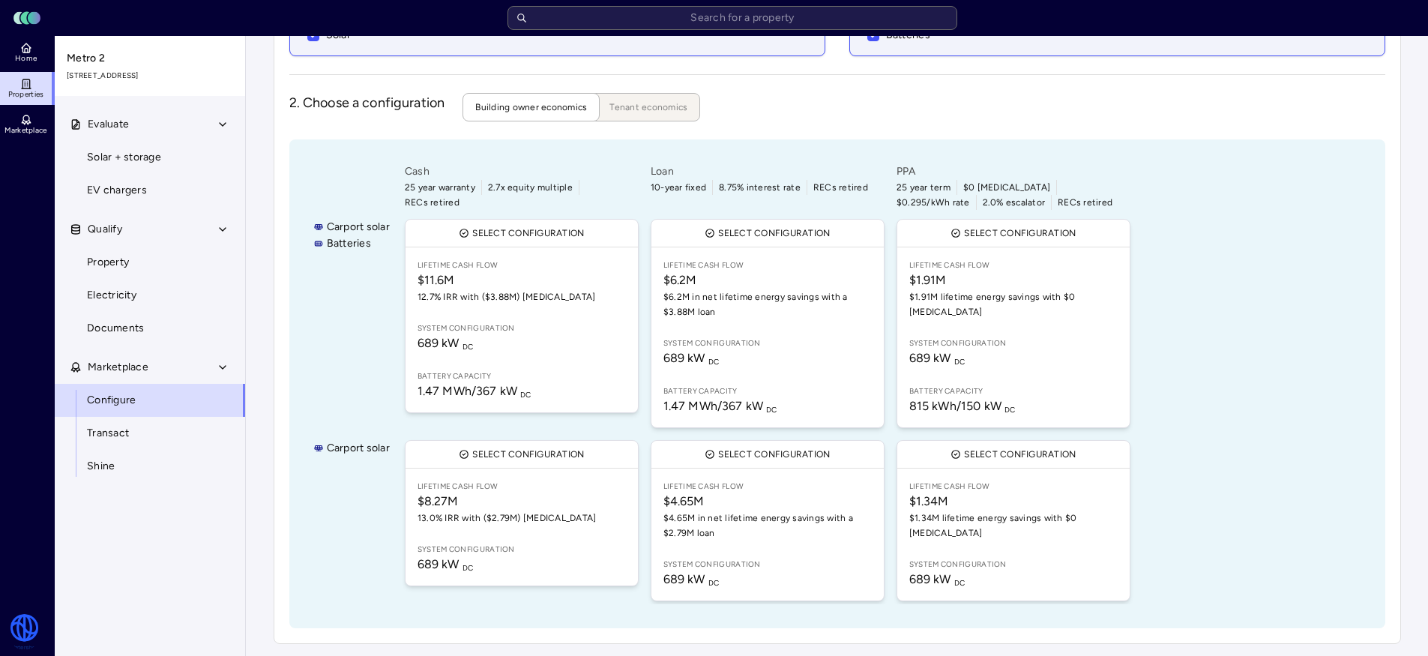
click at [1114, 349] on span "689 kW DC" at bounding box center [1014, 358] width 208 height 18
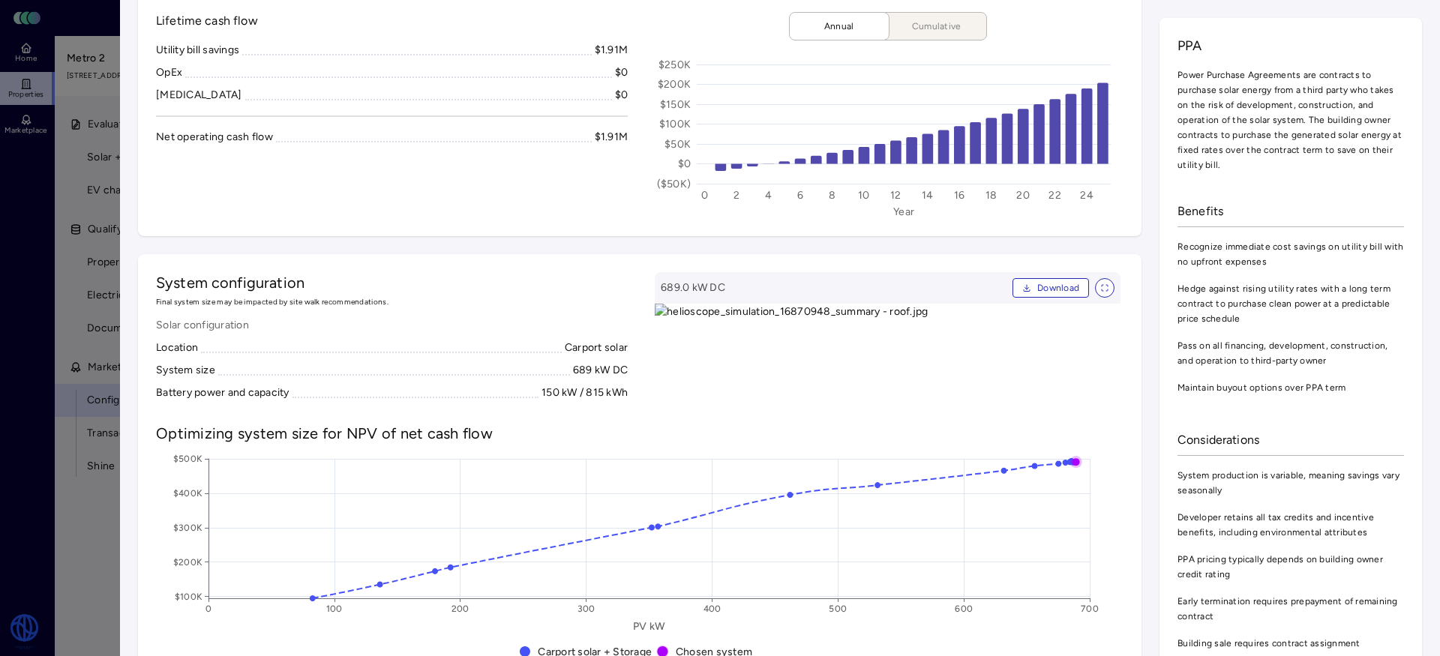
scroll to position [586, 0]
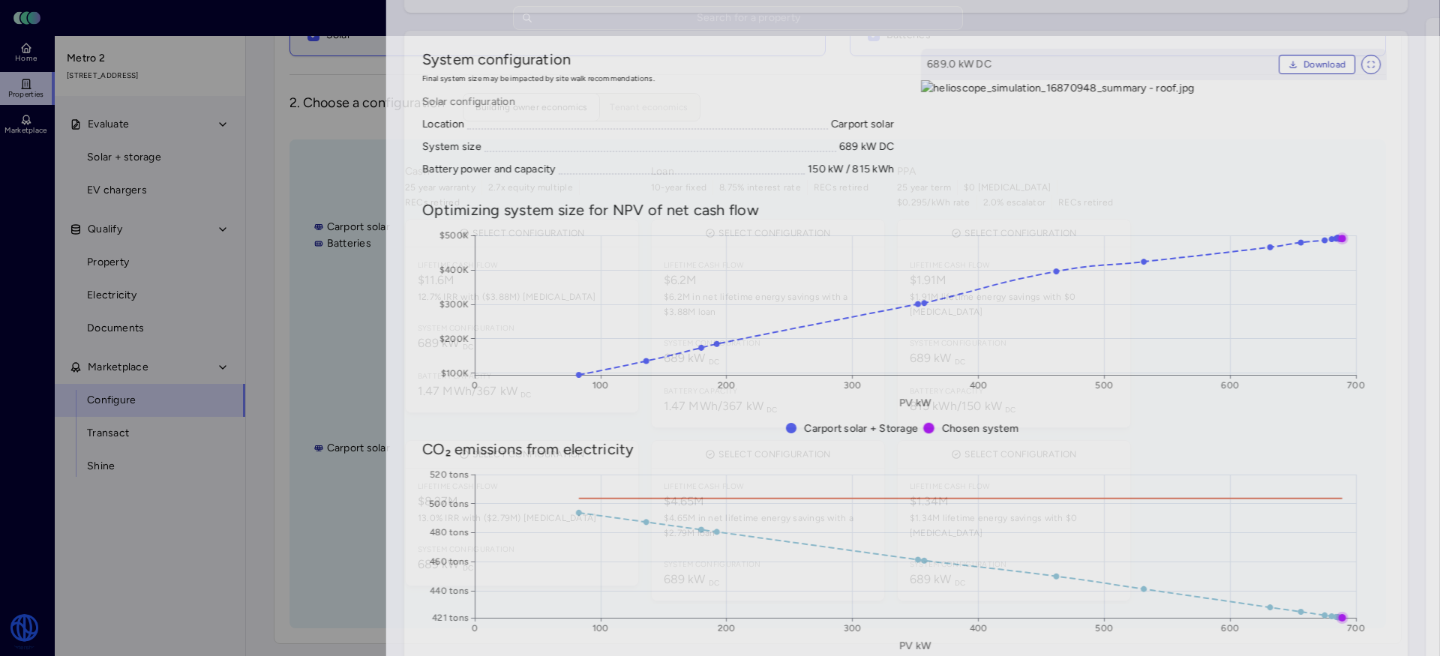
click at [3, 499] on div at bounding box center [720, 328] width 1440 height 656
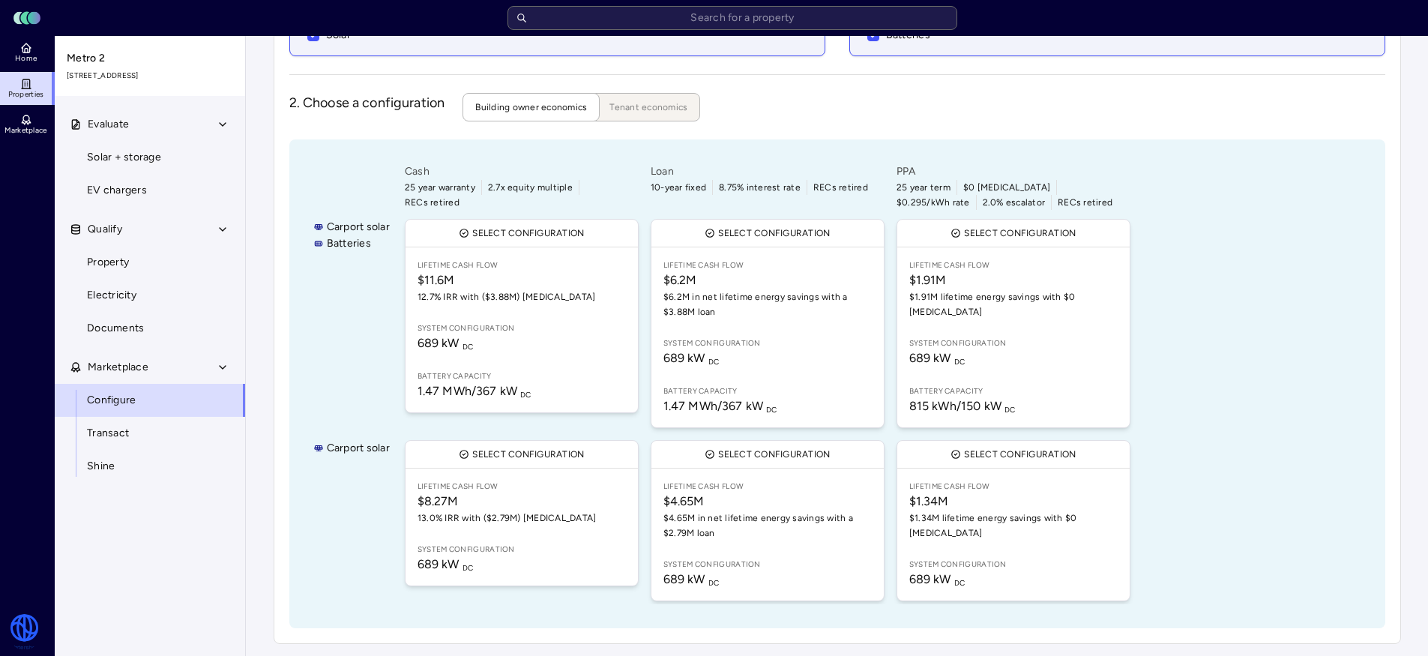
click at [454, 364] on link "Lifetime Cash Flow $11.6M 12.7% IRR with ($3.88M) CapEx System configuration 68…" at bounding box center [522, 329] width 232 height 165
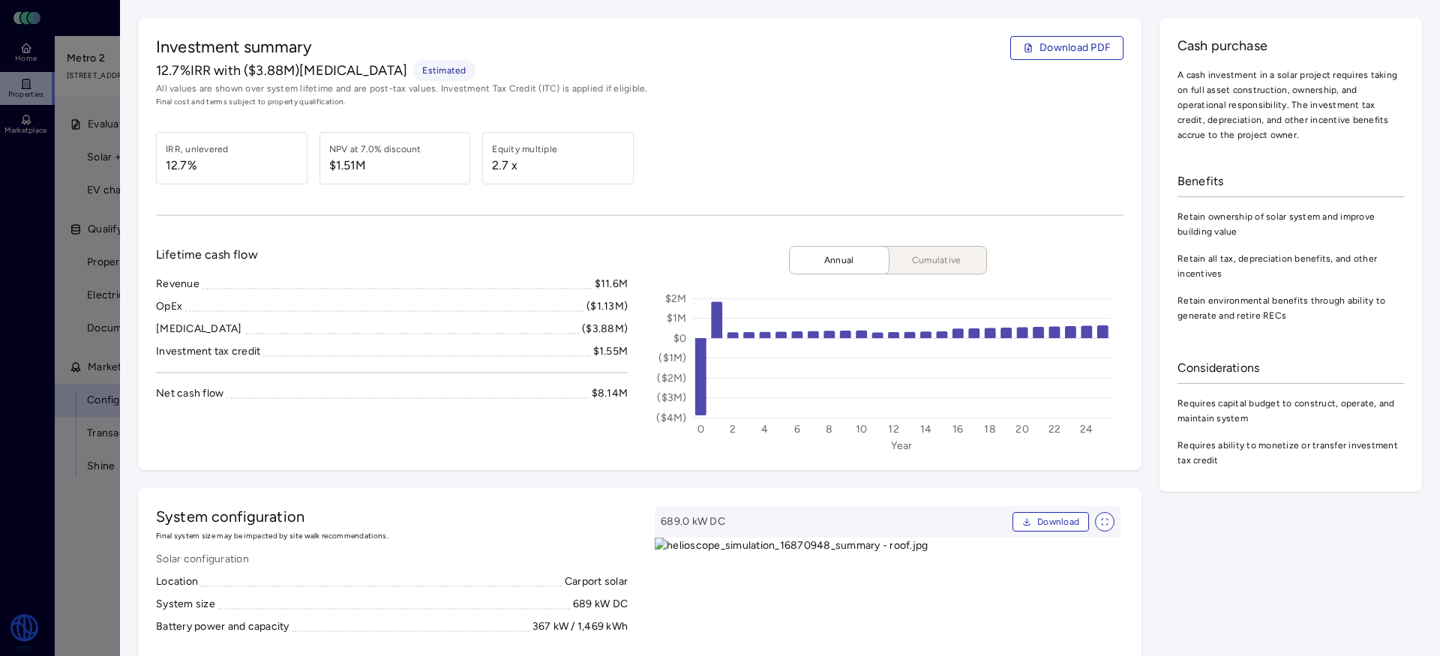
click at [50, 403] on div at bounding box center [720, 328] width 1440 height 656
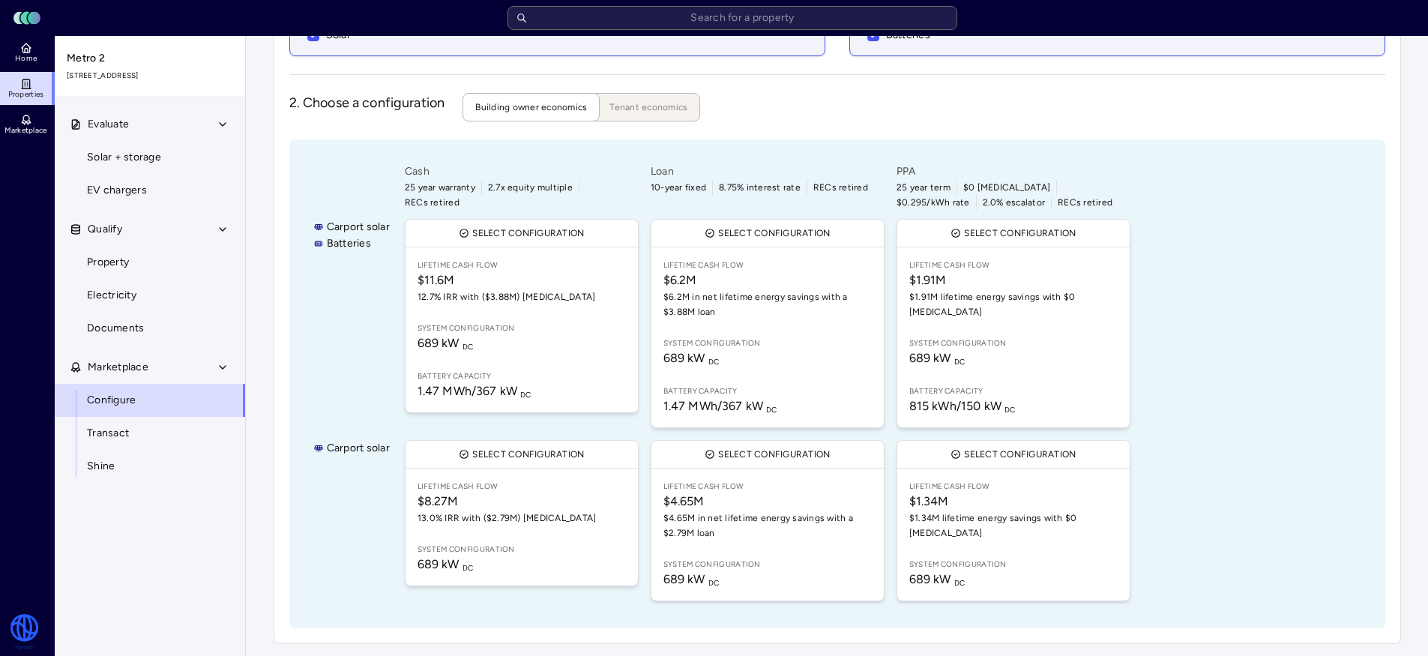
click at [470, 306] on link "Lifetime Cash Flow $11.6M 12.7% IRR with ($3.88M) CapEx System configuration 68…" at bounding box center [522, 329] width 232 height 165
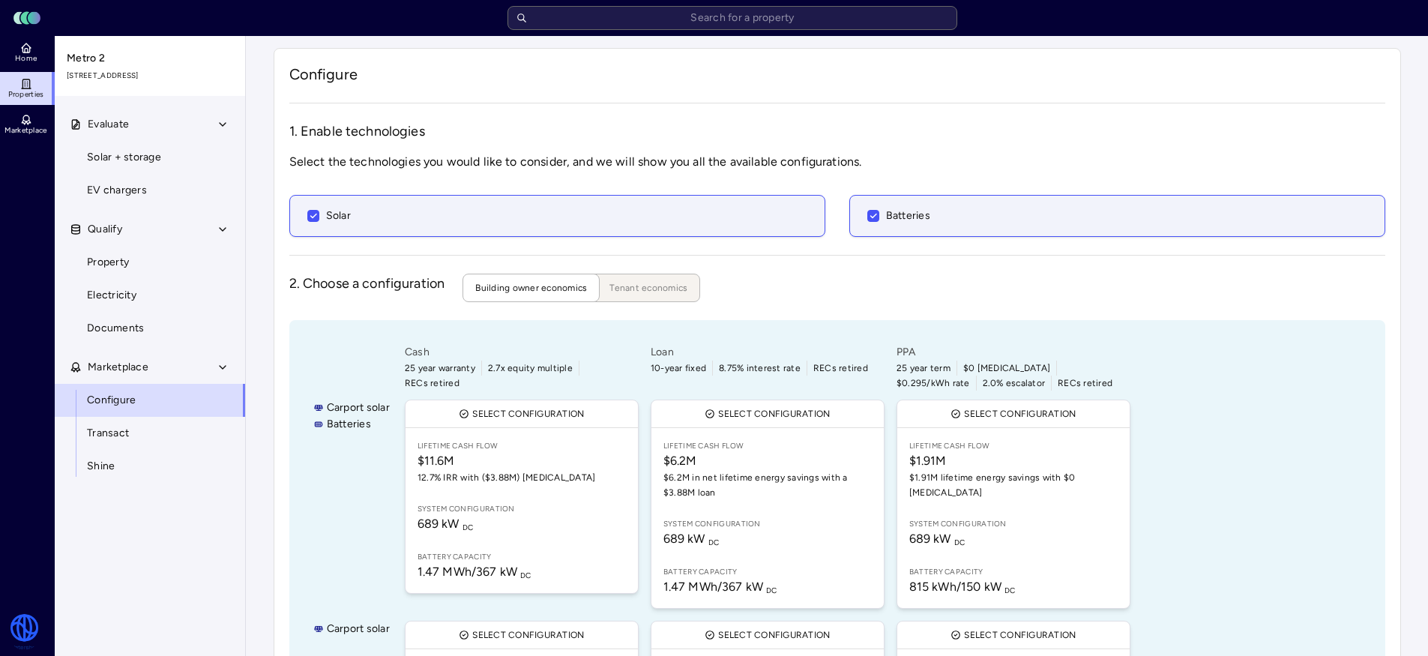
click at [613, 17] on input "text" at bounding box center [733, 18] width 450 height 24
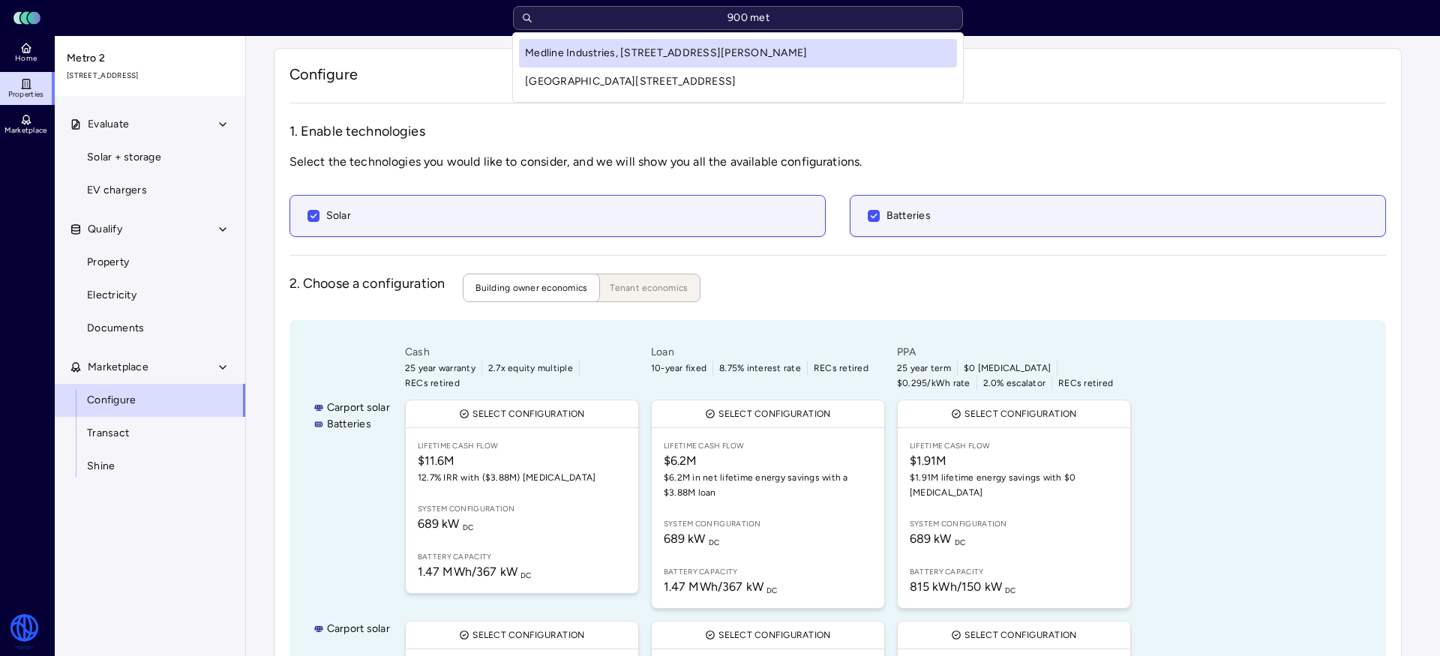
type input "900 metr"
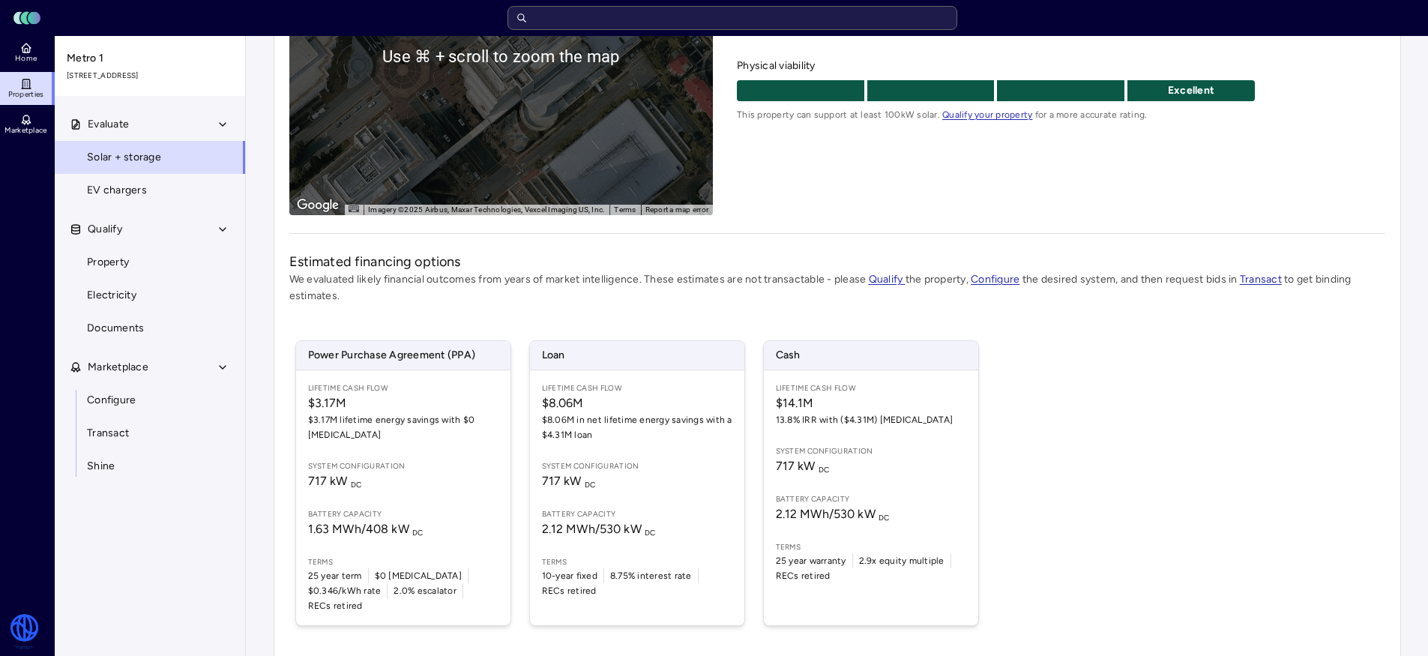
scroll to position [303, 0]
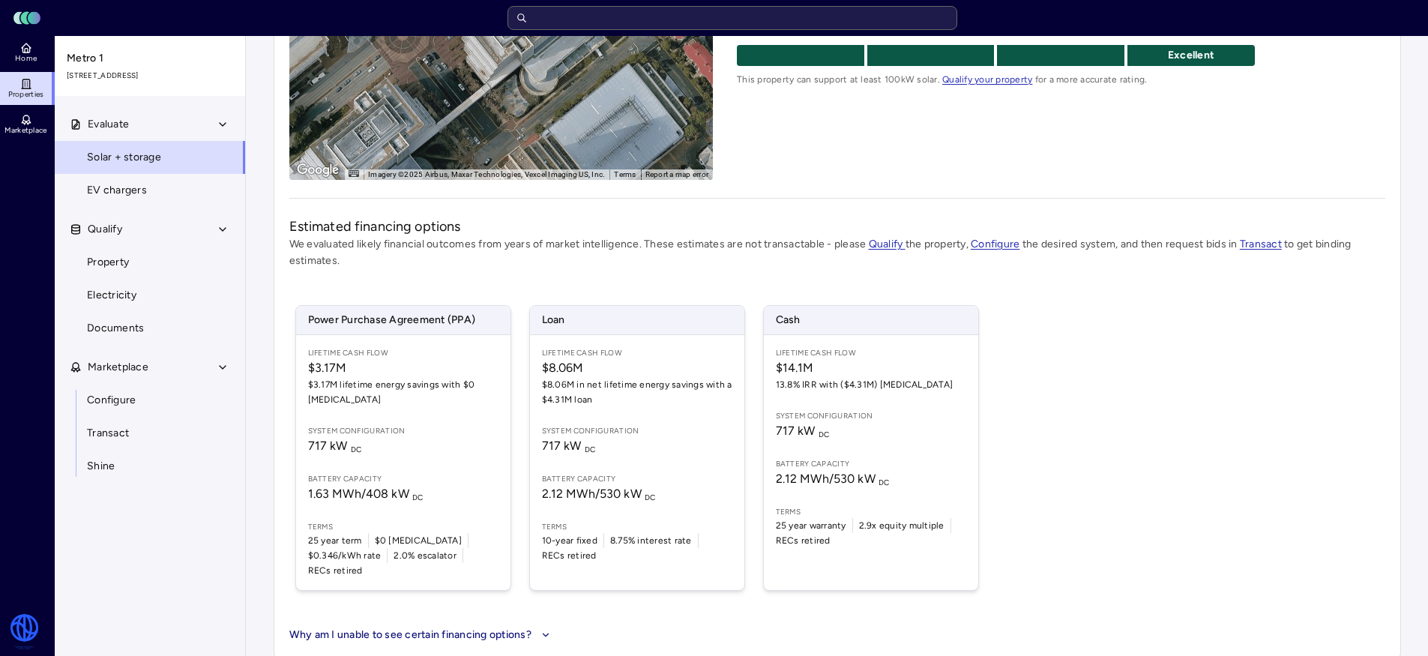
click at [139, 406] on link "Configure" at bounding box center [150, 400] width 192 height 33
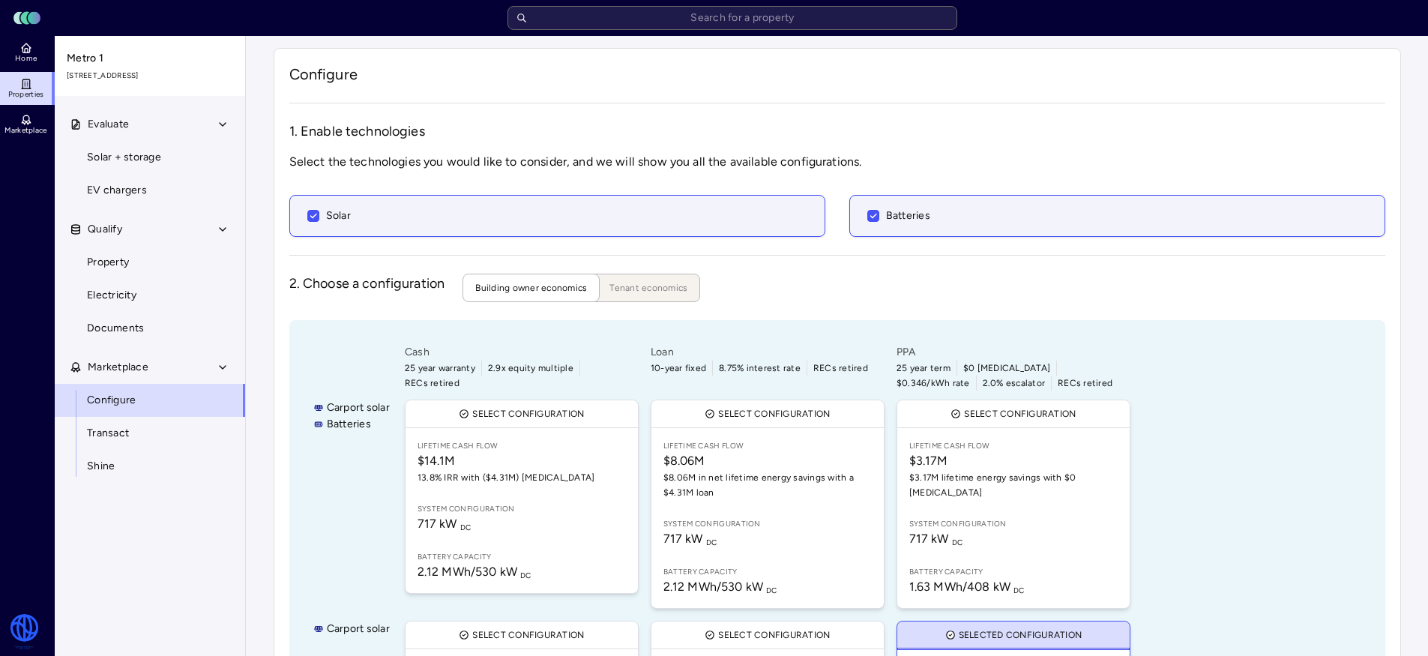
click at [515, 488] on link "Lifetime Cash Flow $14.1M 13.8% IRR with ($4.31M) [MEDICAL_DATA] System configu…" at bounding box center [522, 510] width 232 height 165
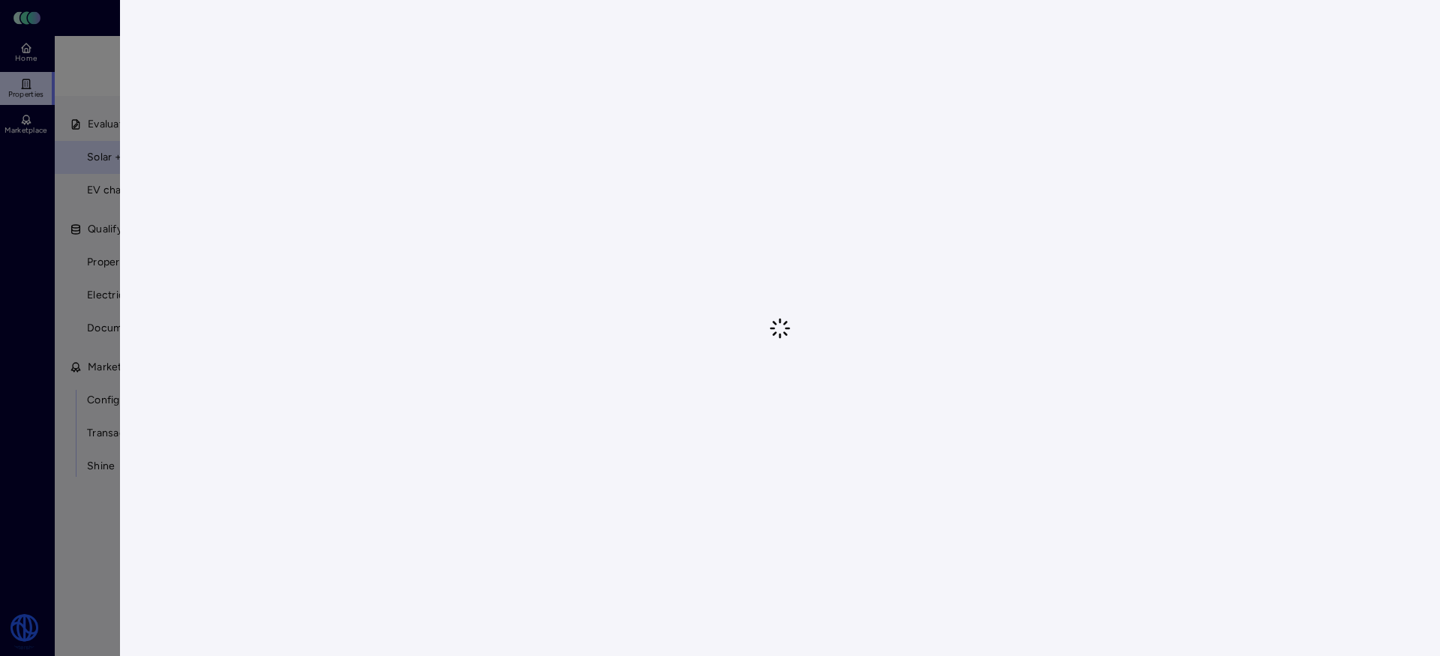
click at [26, 297] on div at bounding box center [720, 328] width 1440 height 656
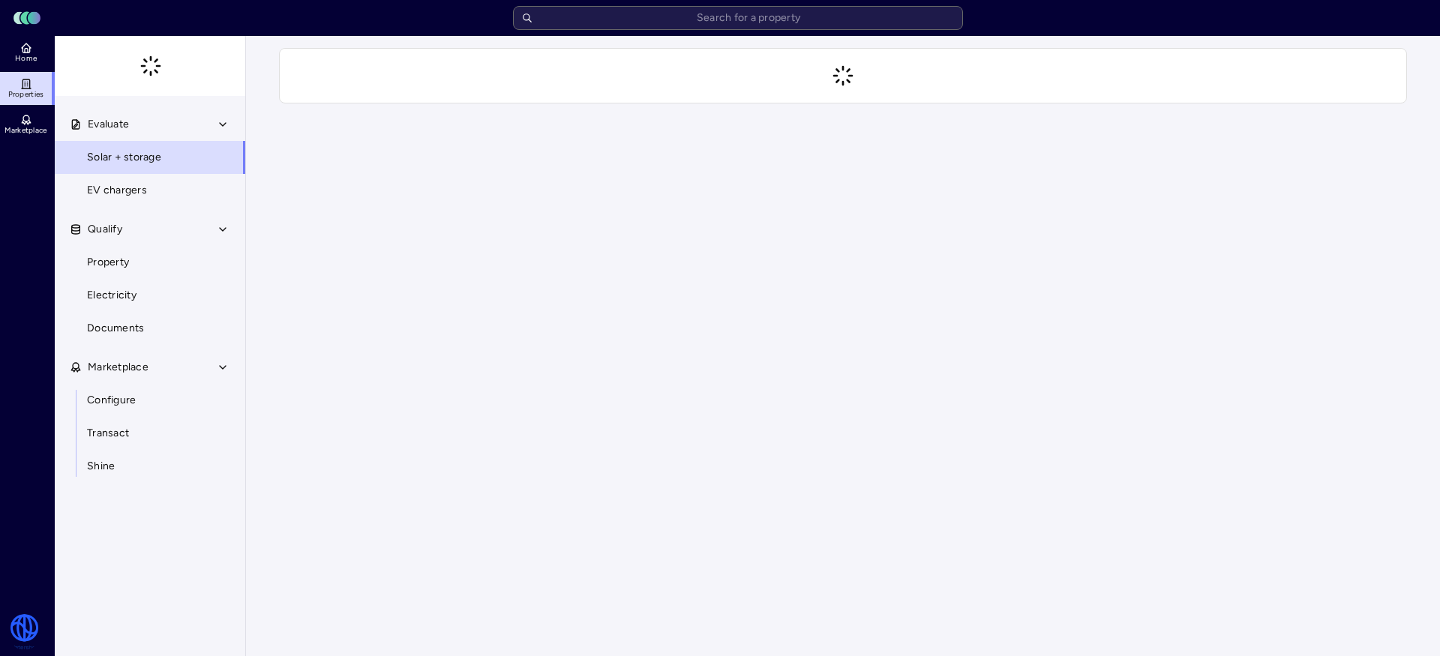
click at [673, 14] on input "text" at bounding box center [738, 18] width 450 height 24
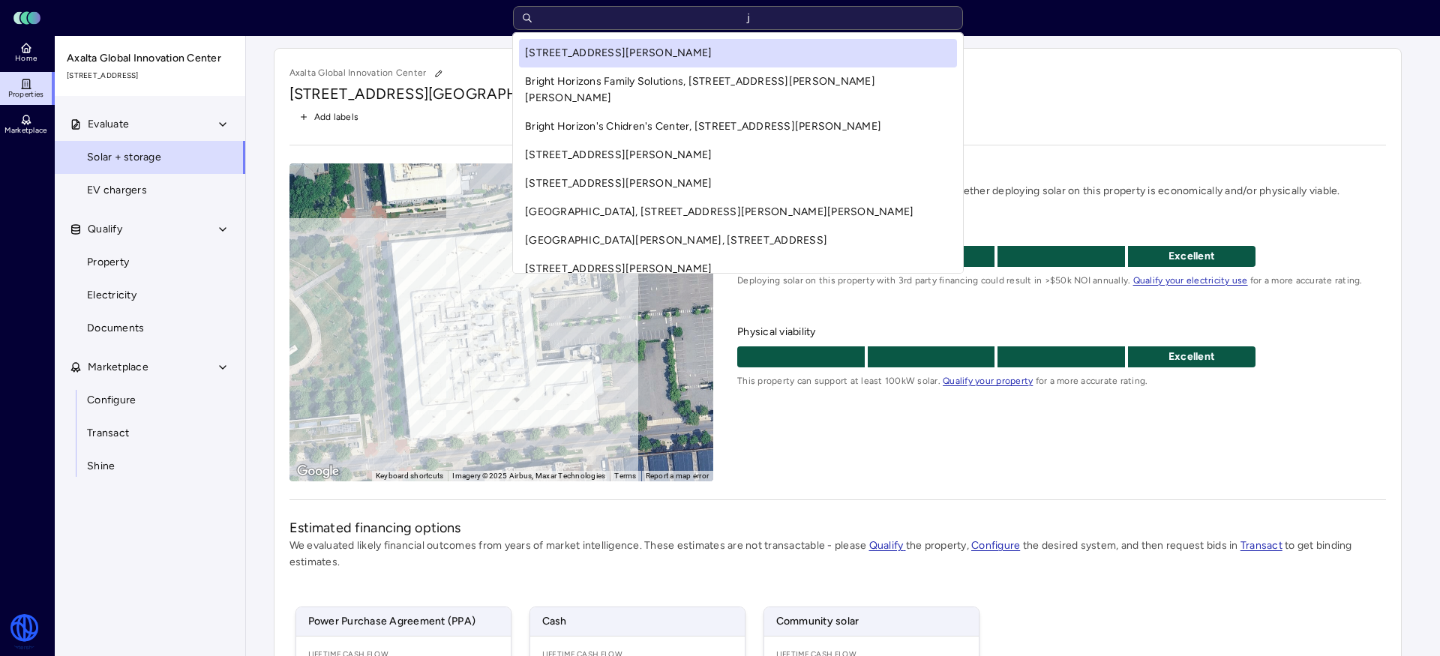
type input "[PERSON_NAME]"
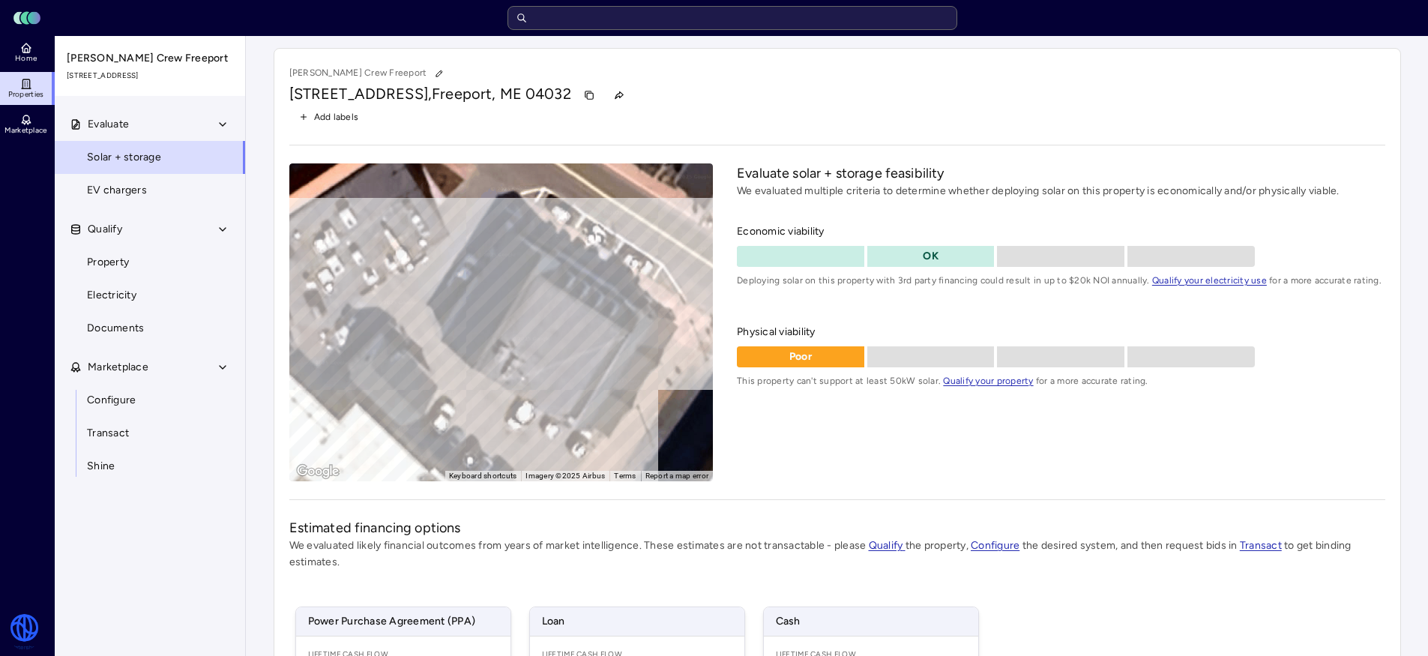
click at [20, 60] on span "Home" at bounding box center [26, 58] width 22 height 9
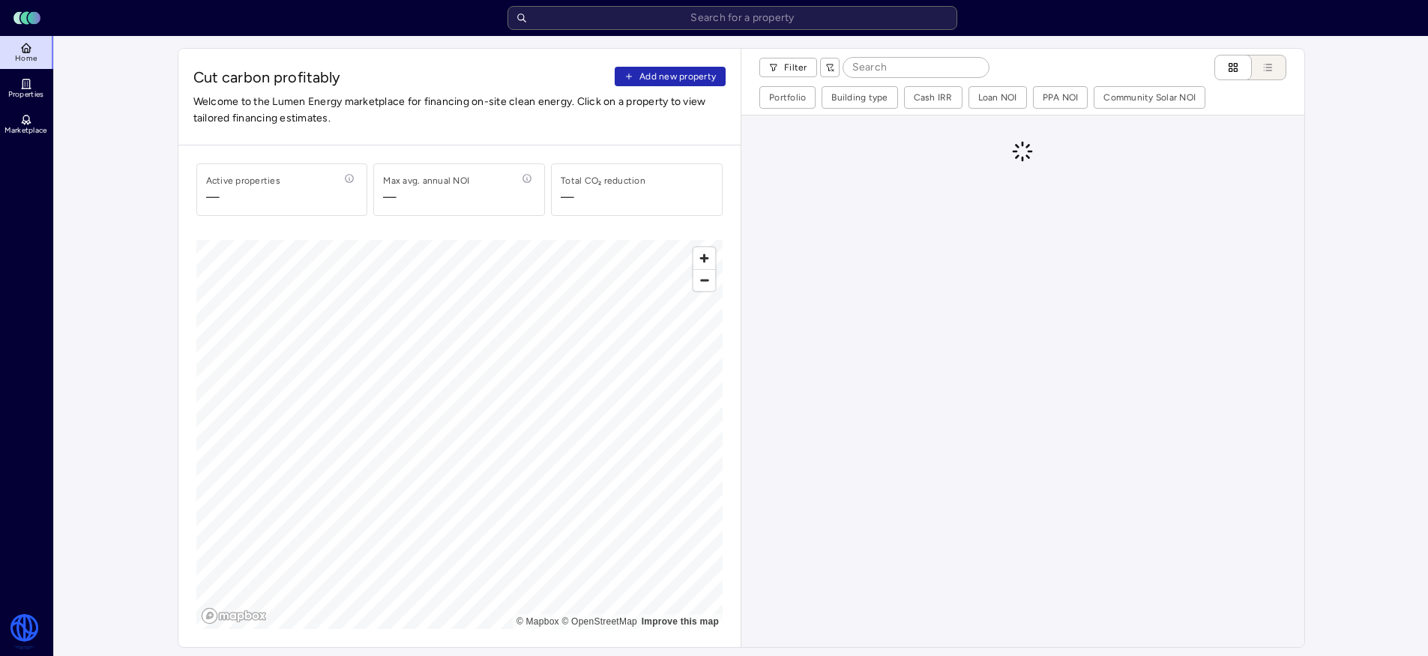
click at [886, 70] on input at bounding box center [916, 67] width 145 height 19
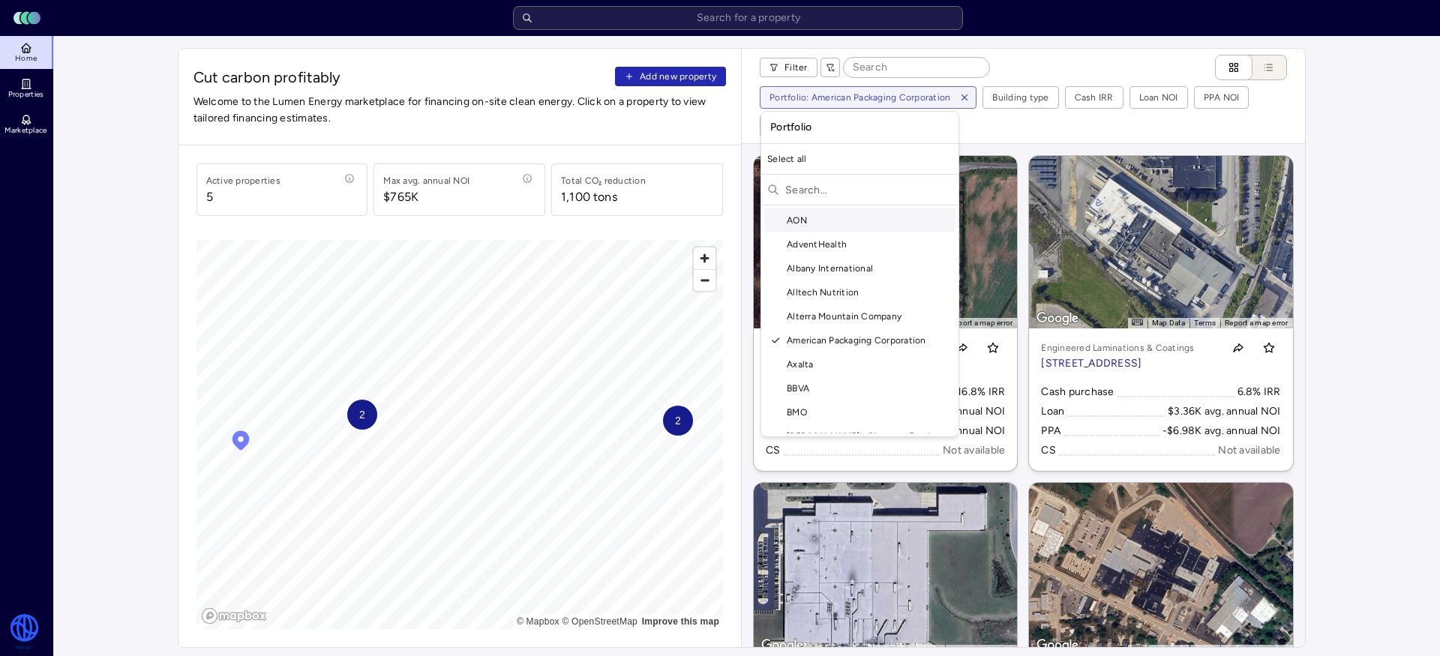
click at [821, 186] on input "text" at bounding box center [868, 190] width 167 height 24
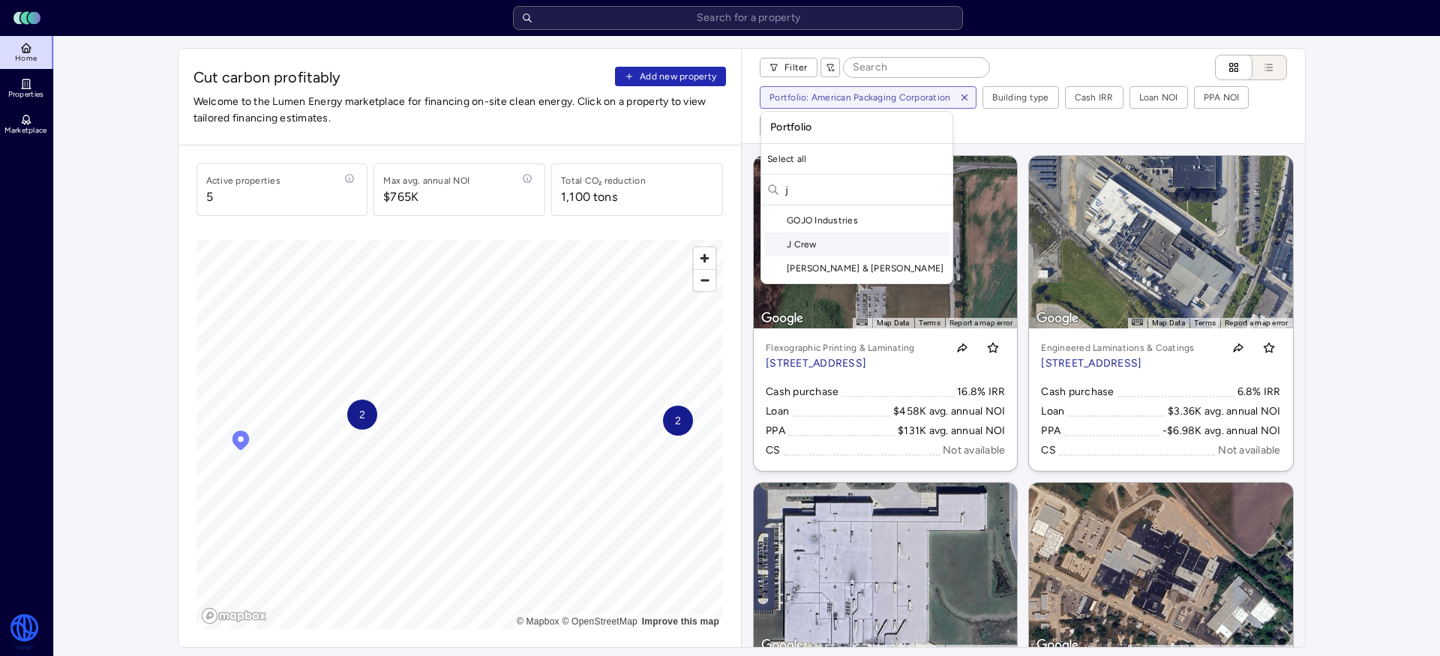
type input "j"
click at [838, 249] on div "J Crew" at bounding box center [856, 244] width 185 height 24
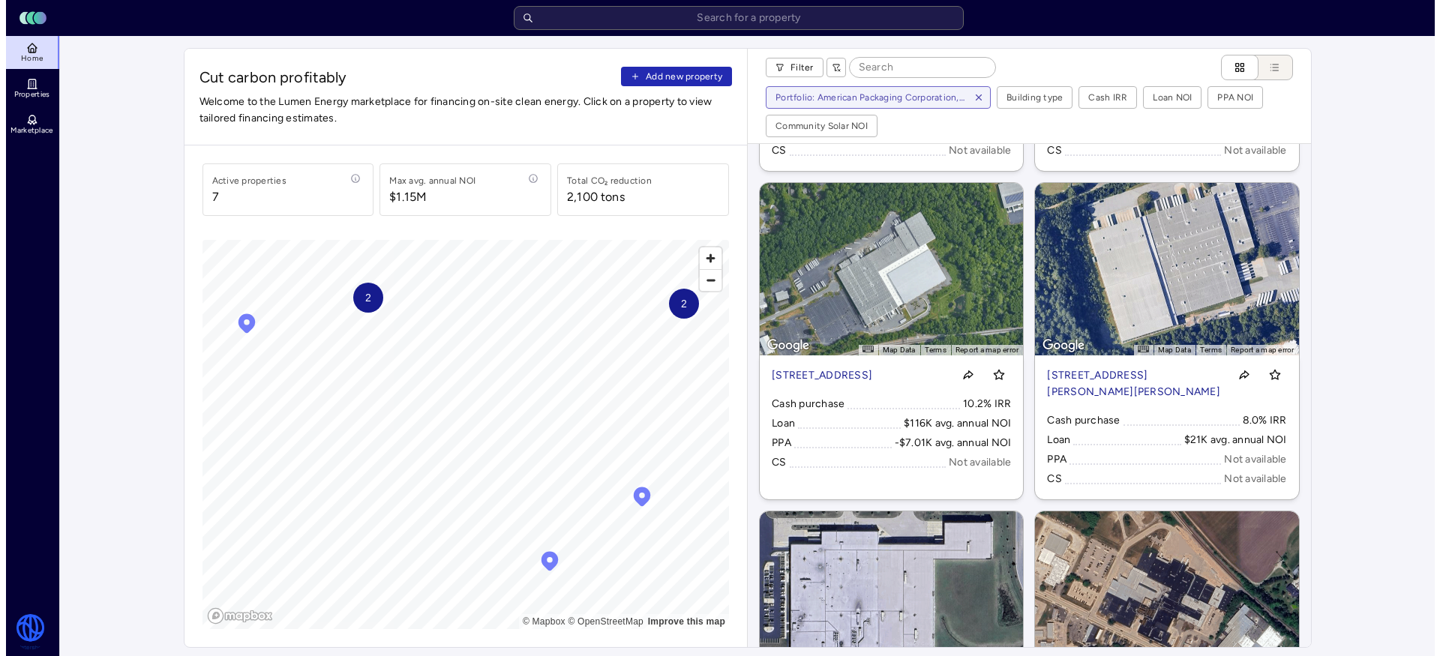
scroll to position [302, 0]
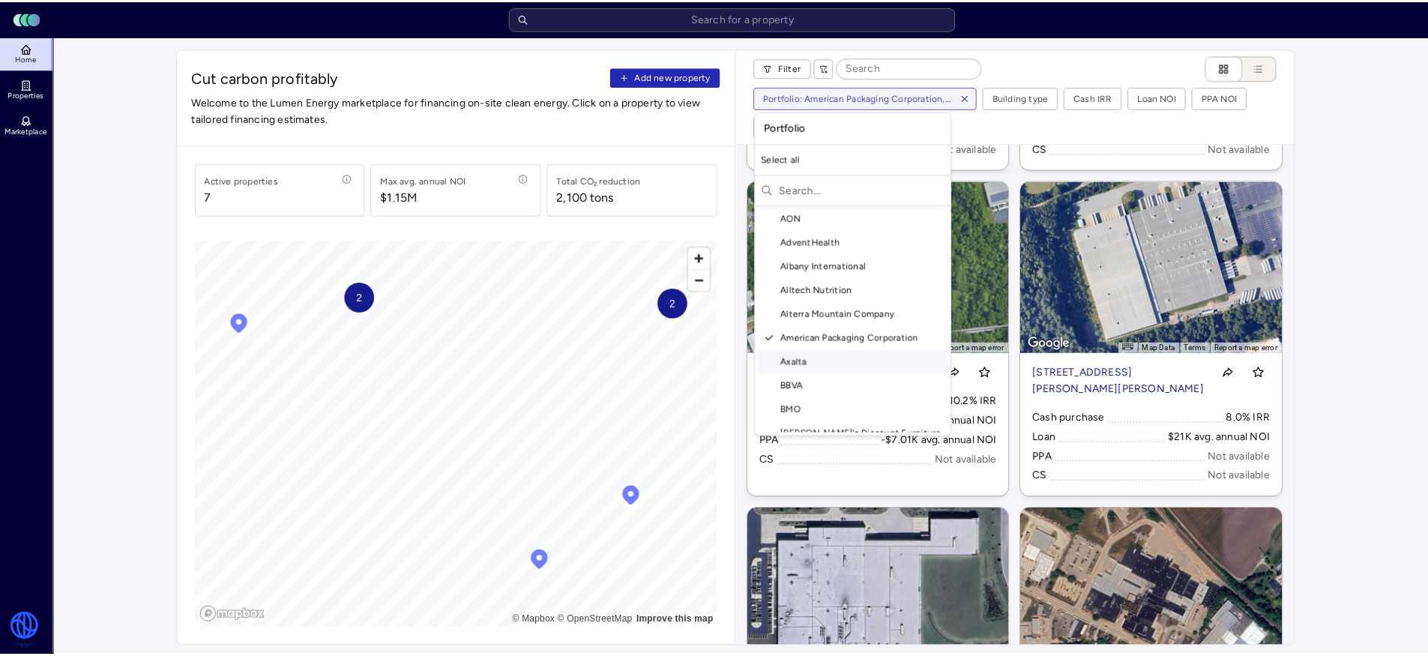
scroll to position [3, 0]
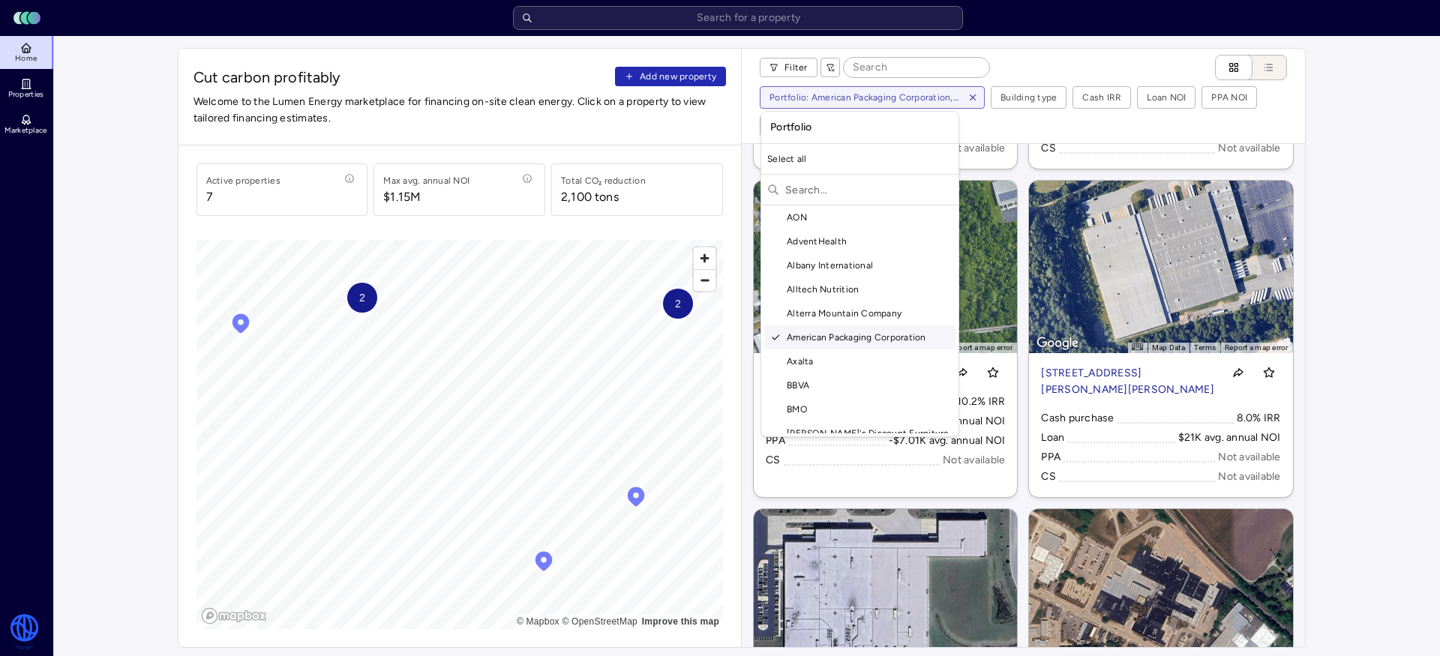
click at [872, 344] on div "American Packaging Corporation" at bounding box center [859, 337] width 191 height 24
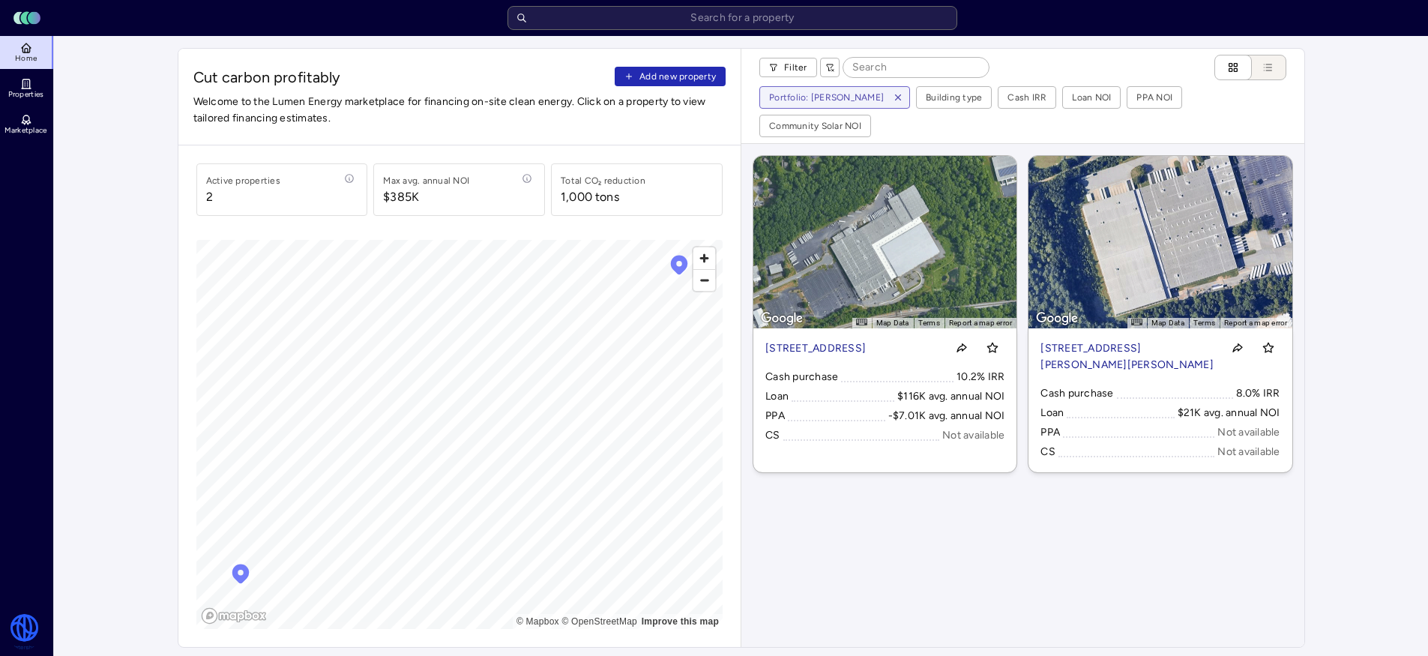
drag, startPoint x: 1120, startPoint y: 378, endPoint x: 953, endPoint y: 7, distance: 406.8
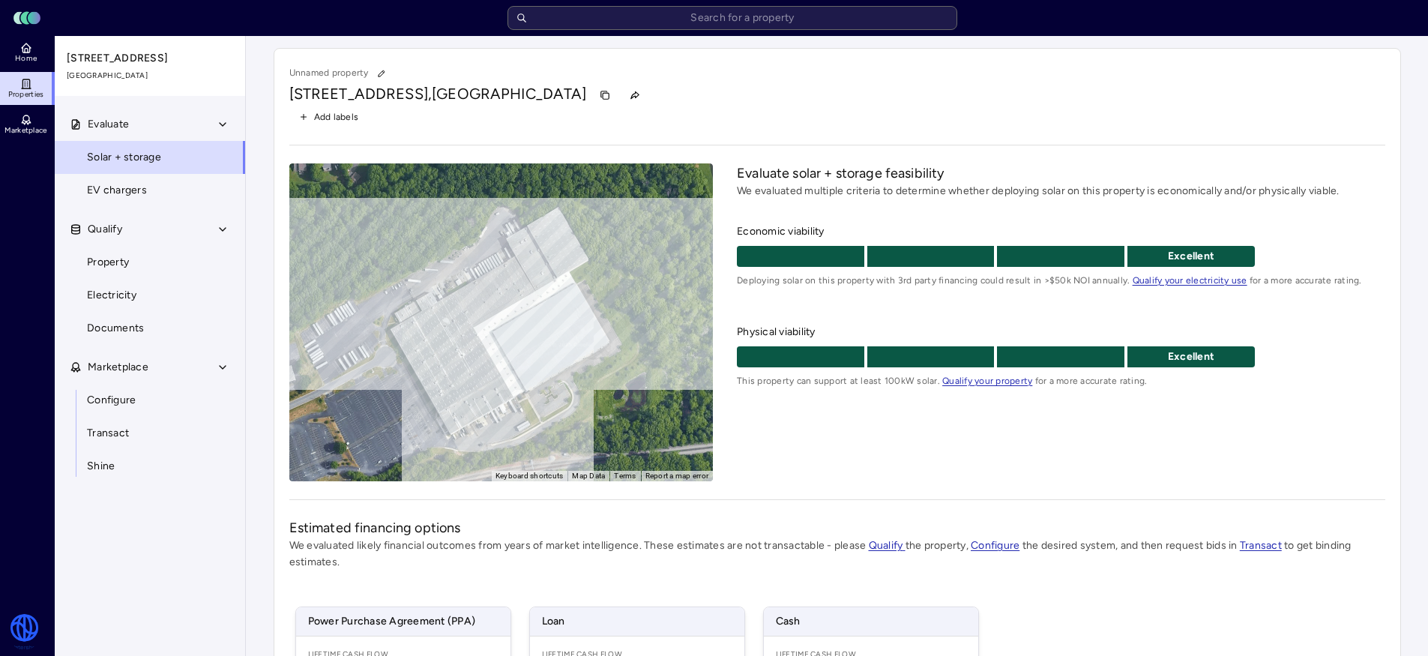
scroll to position [237, 0]
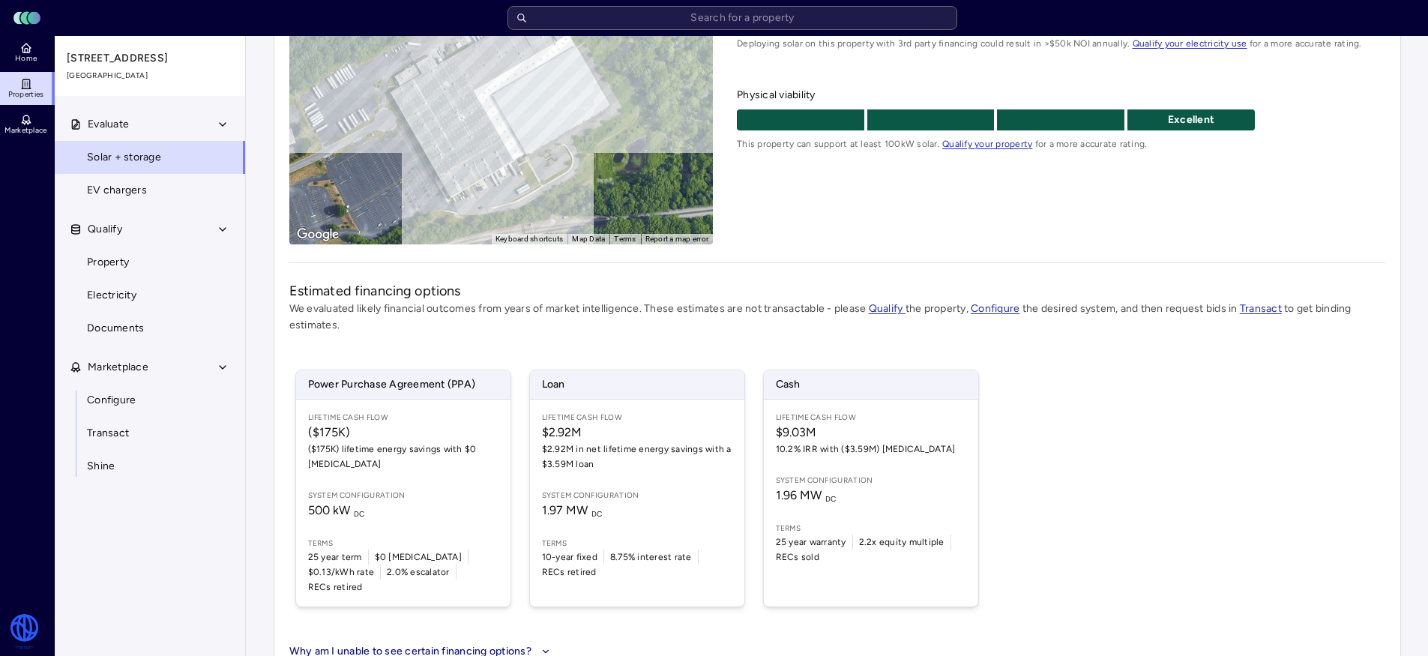
click at [870, 449] on span "10.2% IRR with ($3.59M) [MEDICAL_DATA]" at bounding box center [871, 449] width 190 height 15
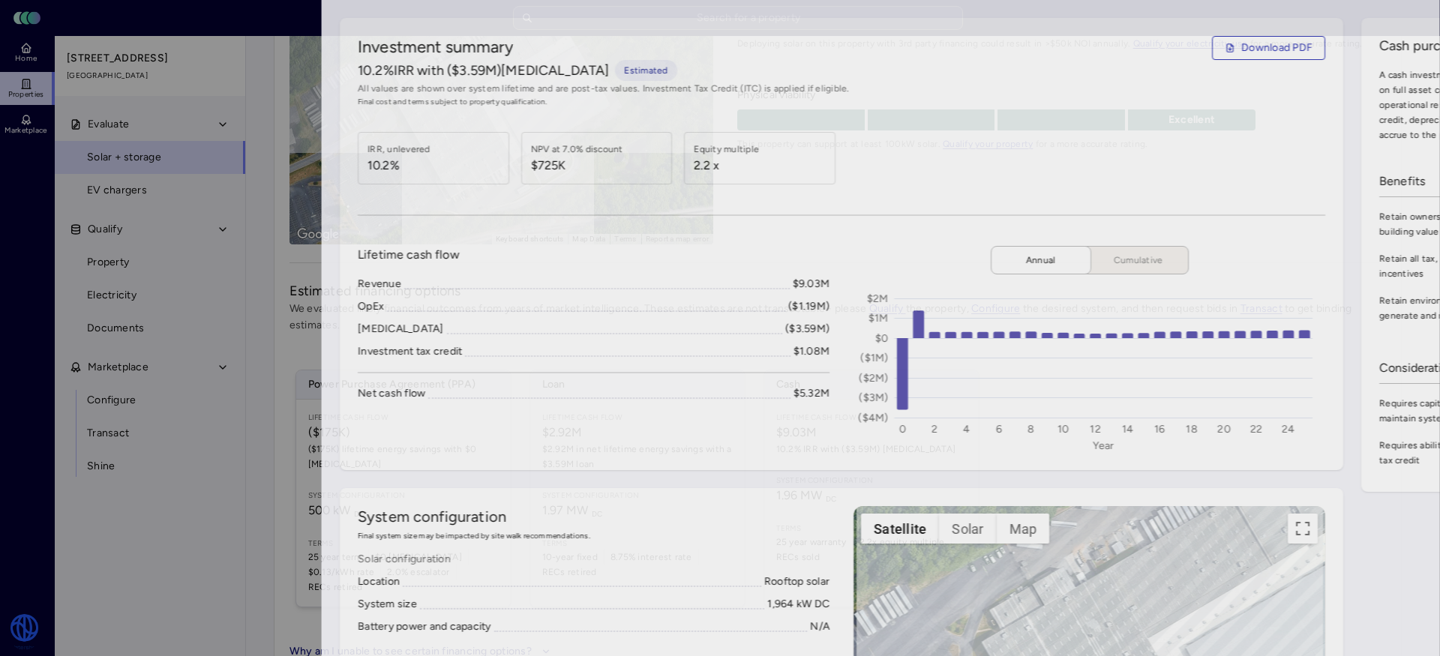
click at [16, 453] on div at bounding box center [720, 328] width 1440 height 656
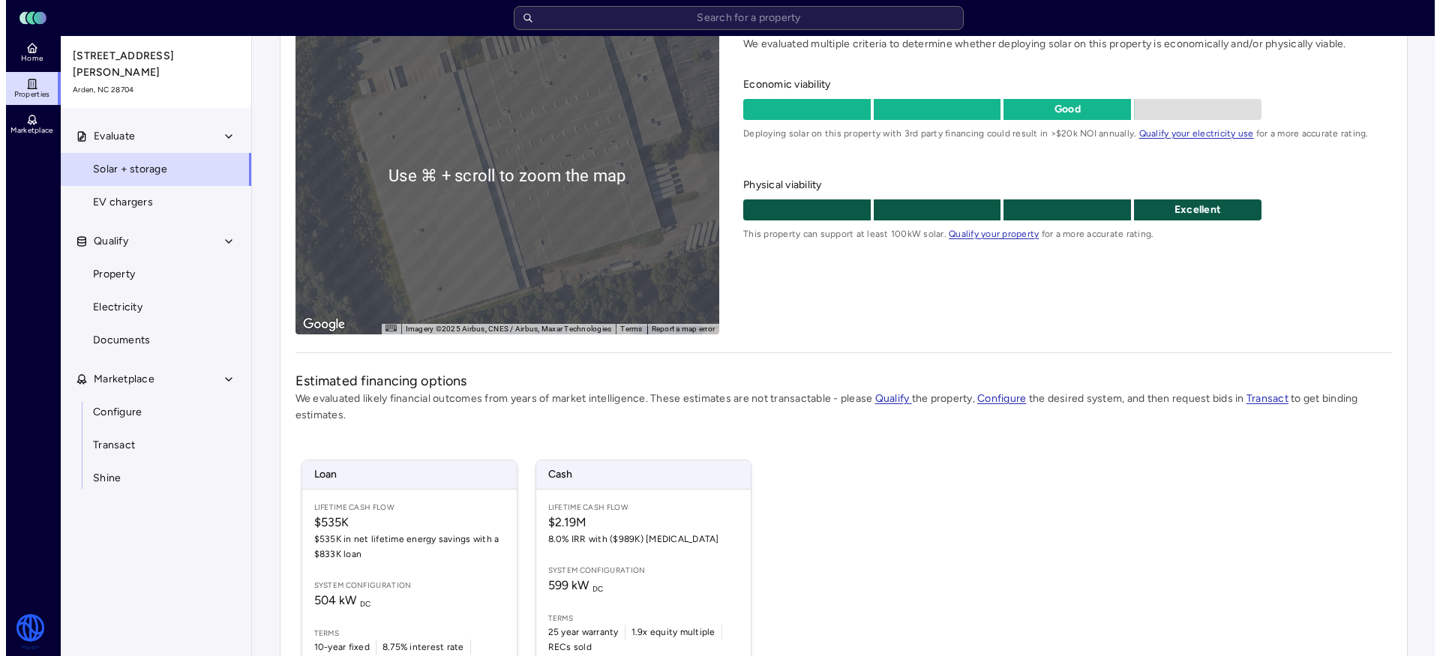
scroll to position [253, 0]
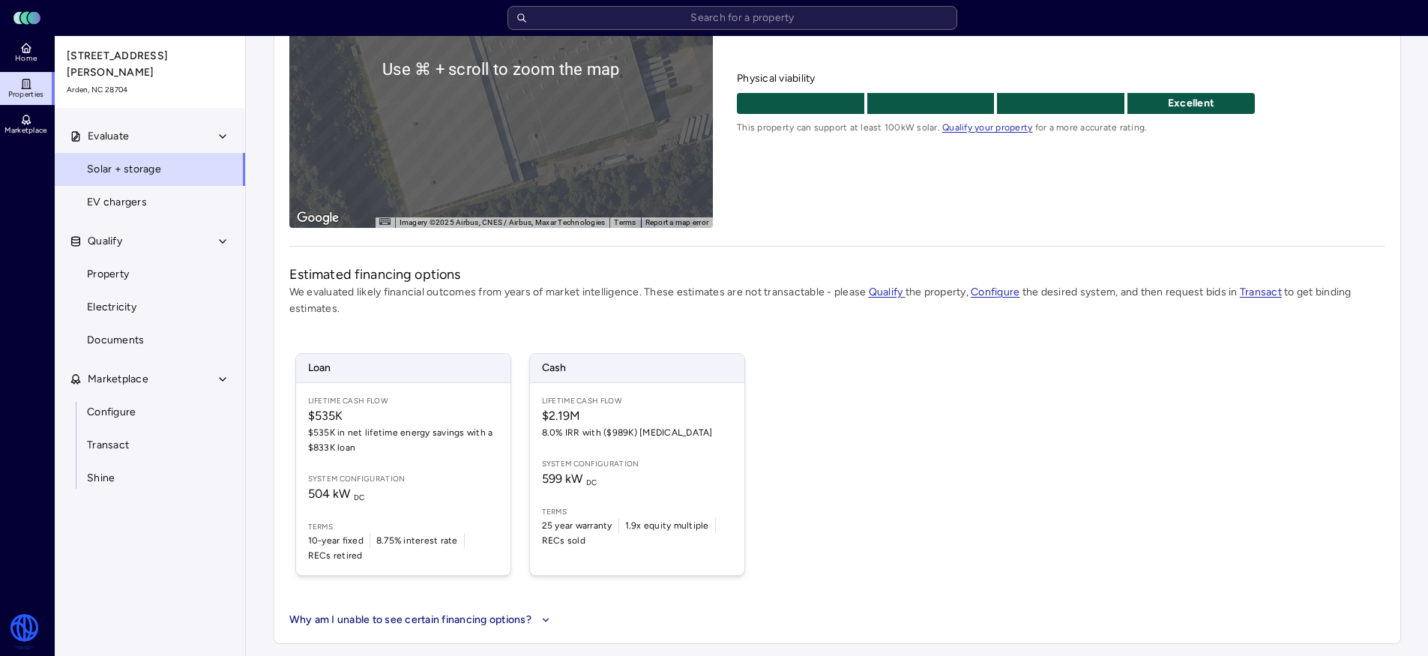
click at [577, 466] on span "System configuration" at bounding box center [637, 464] width 190 height 12
